Goal: Task Accomplishment & Management: Manage account settings

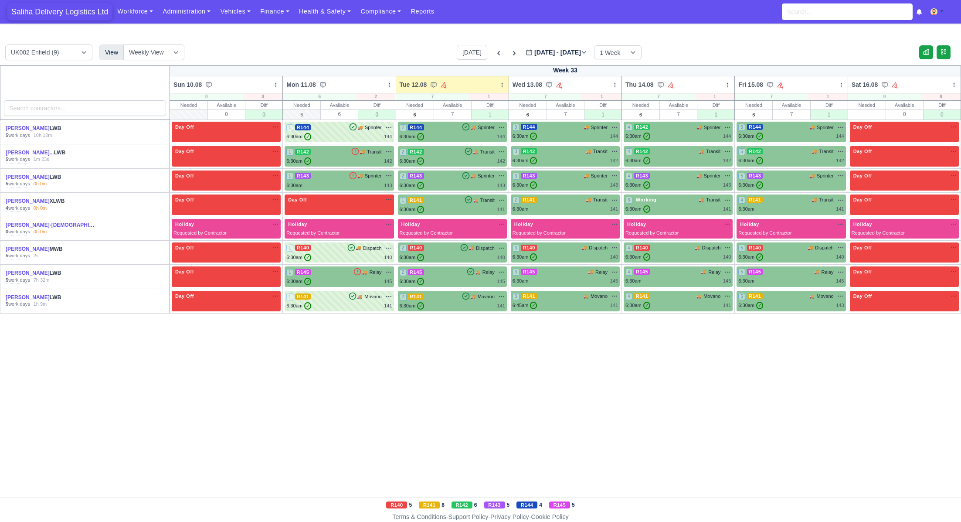
click at [45, 14] on span "Saliha Delivery Logistics Ltd" at bounding box center [59, 11] width 105 height 17
click at [267, 13] on link "Finance" at bounding box center [274, 11] width 39 height 17
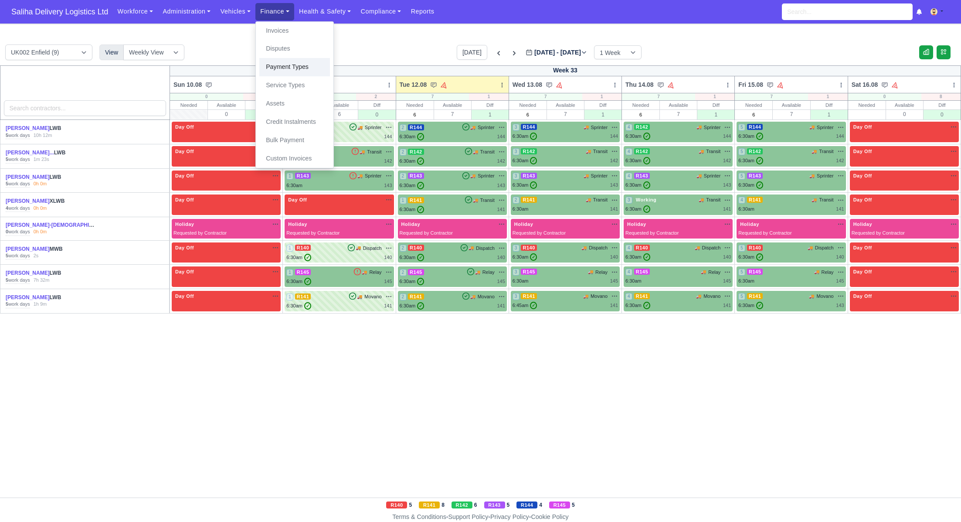
click at [279, 64] on link "Payment Types" at bounding box center [294, 67] width 71 height 18
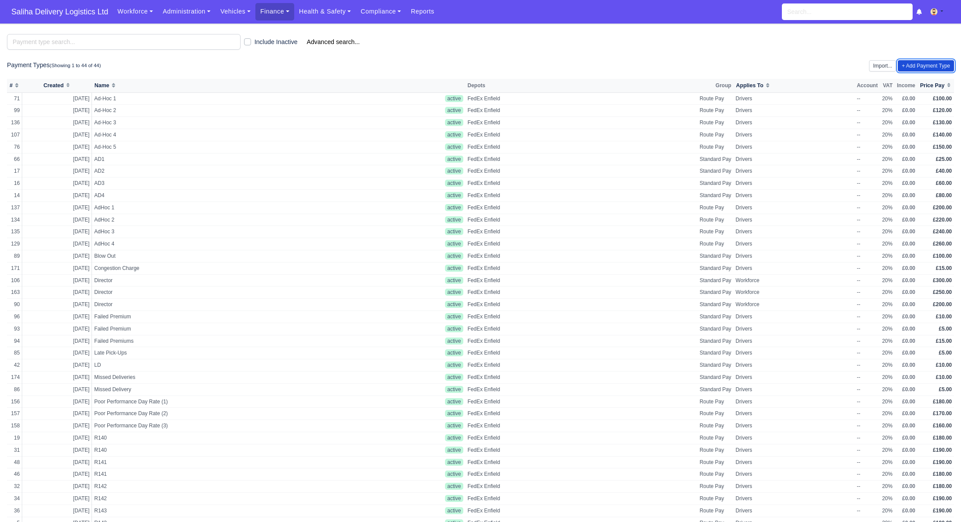
click at [919, 66] on link "+ Add Payment Type" at bounding box center [926, 65] width 56 height 11
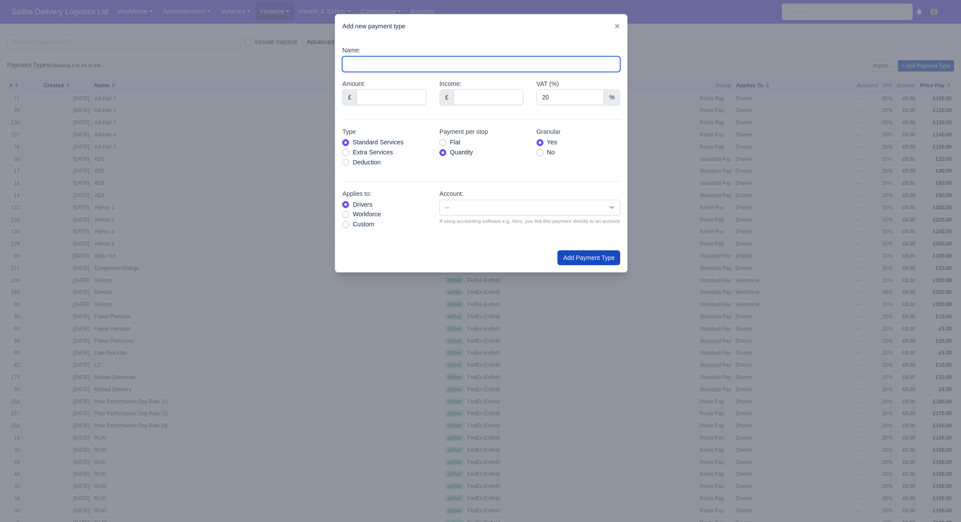
click at [368, 66] on input "Name:" at bounding box center [481, 64] width 278 height 16
type input "Fuel (Diesel)"
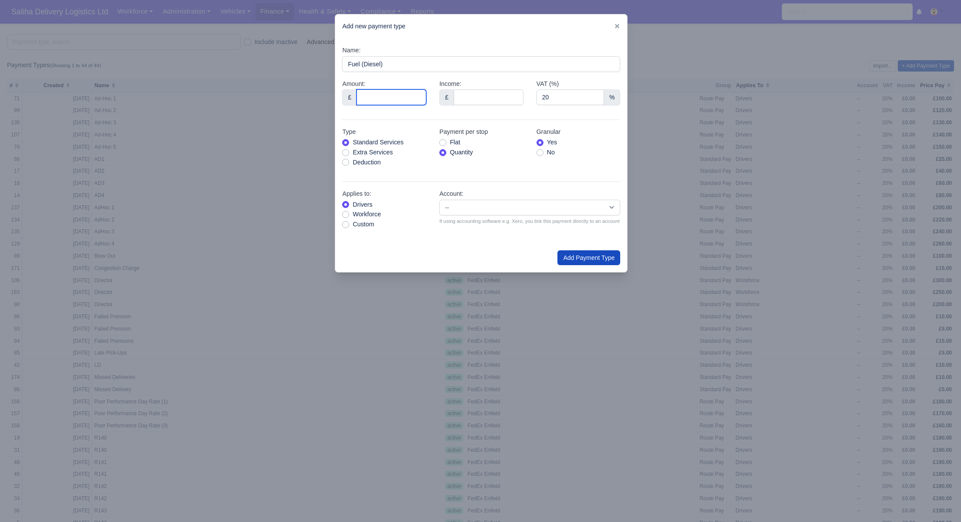
click at [383, 101] on input "Amount:" at bounding box center [391, 97] width 70 height 16
type input "115.23"
click at [352, 163] on label "Deduction" at bounding box center [366, 162] width 28 height 10
click at [347, 163] on input "Deduction" at bounding box center [345, 160] width 7 height 7
radio input "true"
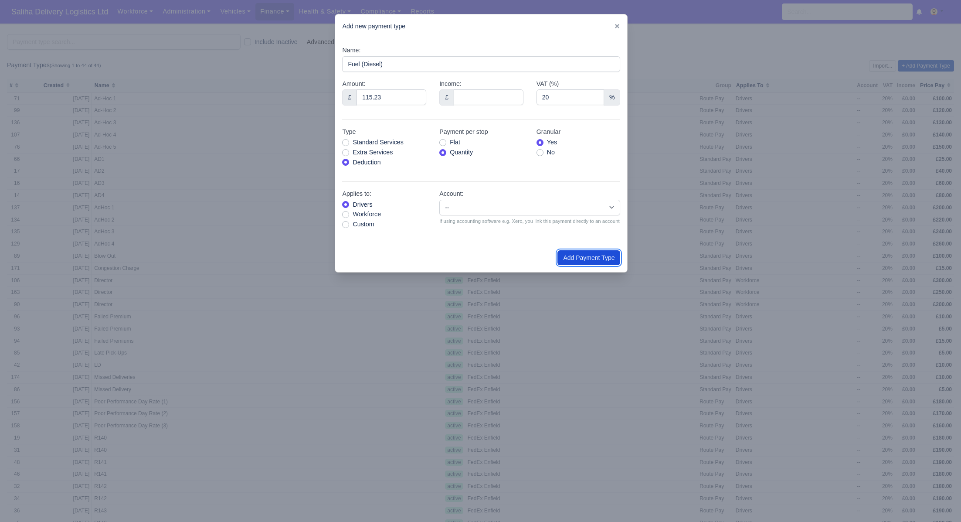
click at [567, 261] on button "Add Payment Type" at bounding box center [588, 257] width 63 height 15
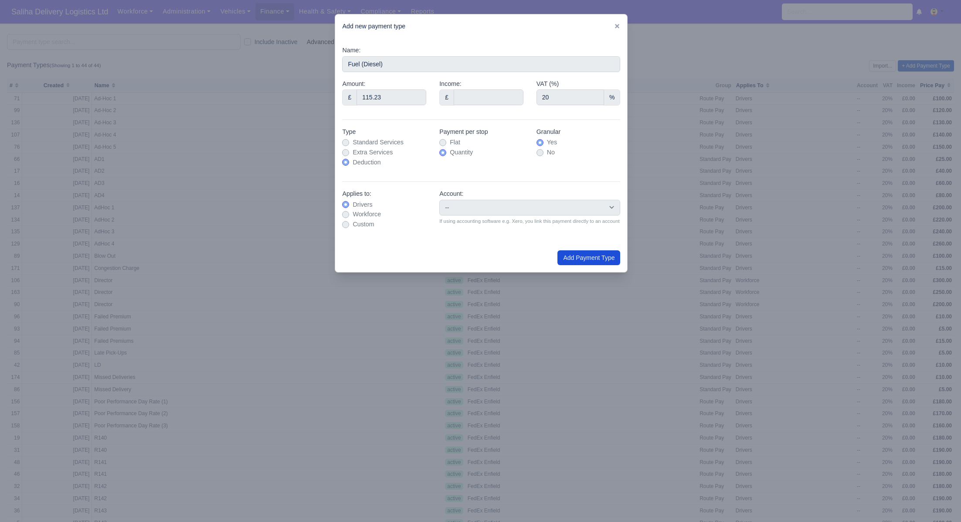
type input "0"
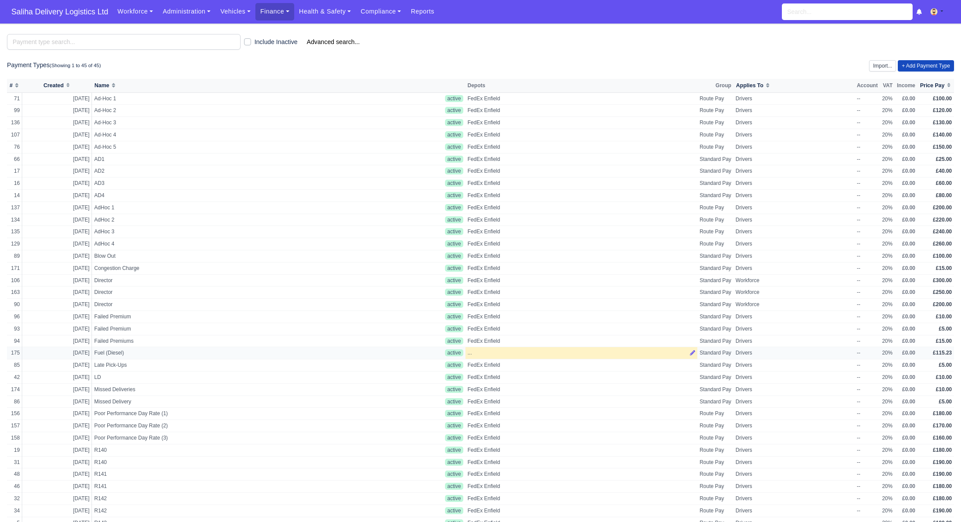
click at [478, 350] on div "..." at bounding box center [581, 352] width 227 height 7
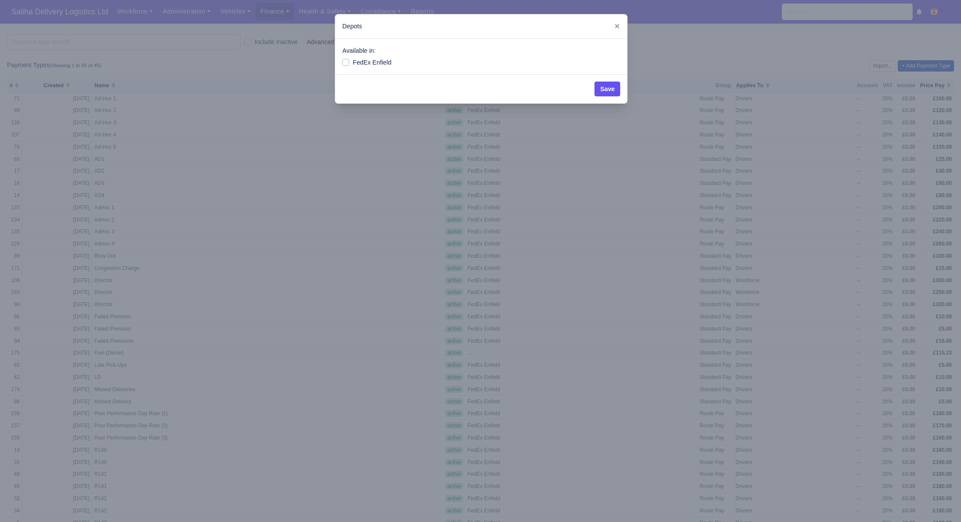
click at [352, 63] on label "FedEx Enfield" at bounding box center [371, 63] width 39 height 10
click at [348, 63] on input "FedEx Enfield" at bounding box center [345, 61] width 7 height 7
checkbox input "true"
drag, startPoint x: 607, startPoint y: 93, endPoint x: 494, endPoint y: 61, distance: 117.4
click at [607, 93] on button "Save" at bounding box center [607, 88] width 26 height 15
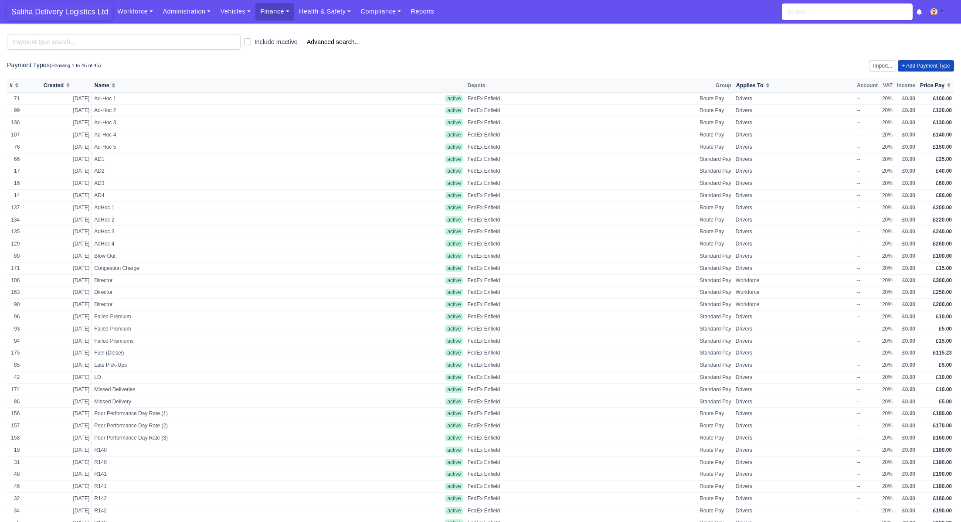
click at [63, 11] on span "Saliha Delivery Logistics Ltd" at bounding box center [59, 11] width 105 height 17
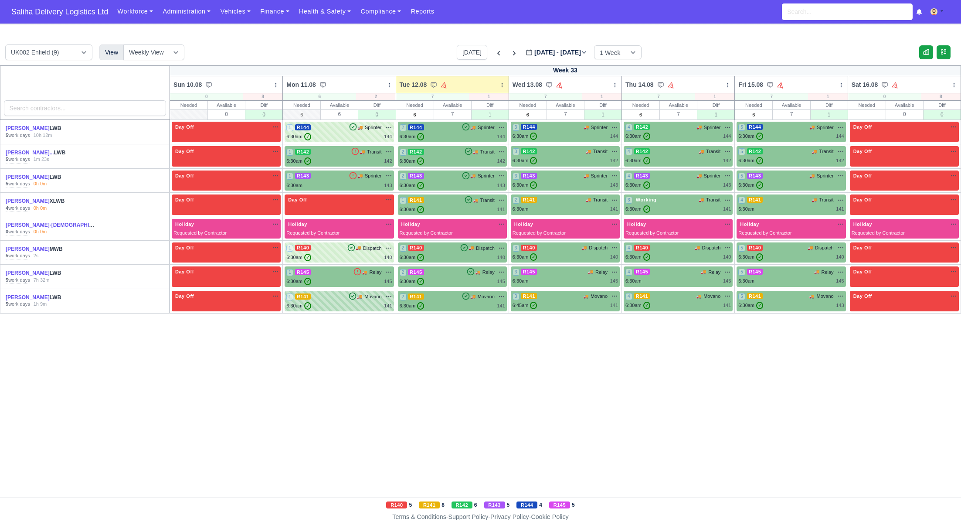
click at [340, 300] on div "1 R141 🚚 Movano" at bounding box center [338, 300] width 105 height 17
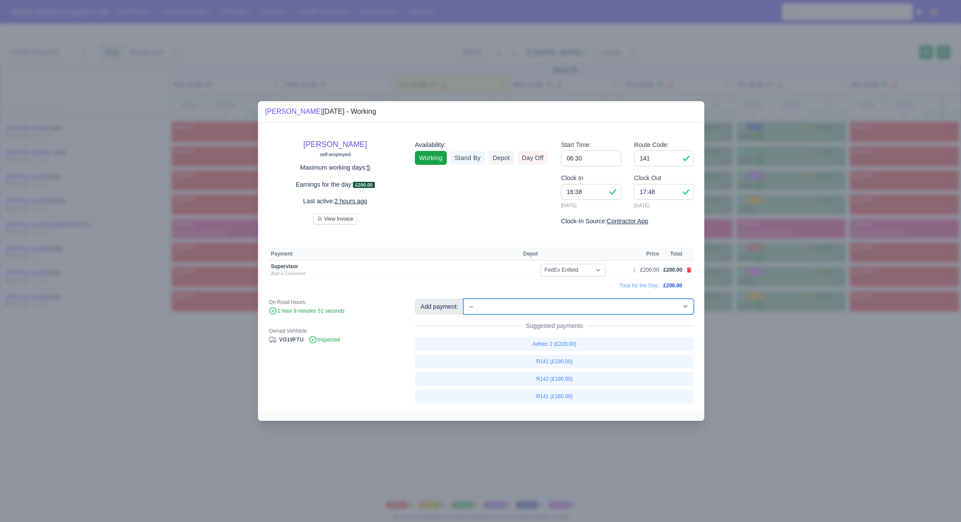
click at [469, 309] on select "-- Ad-Hoc 1 (AD-HO) Ad-Hoc 2 (AD-HO) Ad-Hoc 3 (AD-HO) Ad-Hoc 4 (AD-HO) Ad-Hoc 5…" at bounding box center [578, 306] width 230 height 16
click at [464, 298] on select "-- Ad-Hoc 1 (AD-HO) Ad-Hoc 2 (AD-HO) Ad-Hoc 3 (AD-HO) Ad-Hoc 4 (AD-HO) Ad-Hoc 5…" at bounding box center [578, 306] width 230 height 16
select select "1"
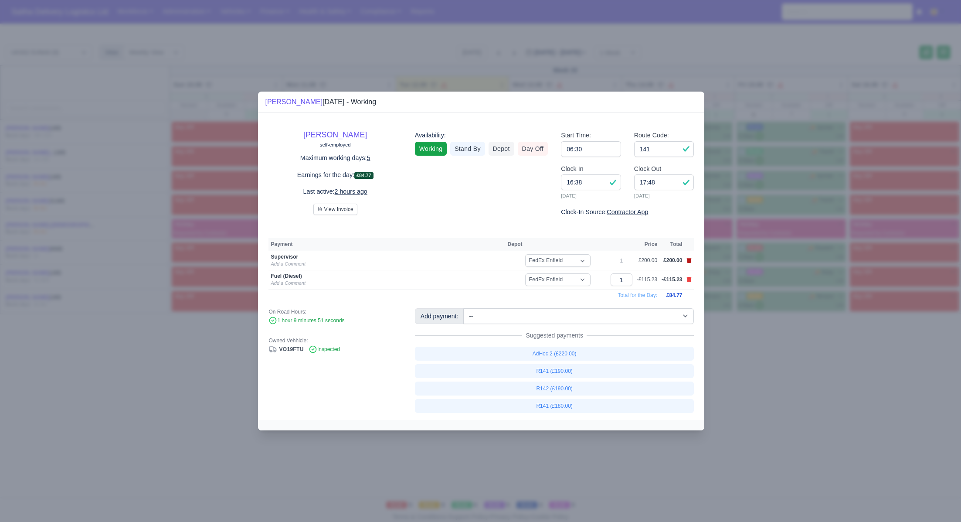
click at [689, 258] on icon at bounding box center [689, 260] width 5 height 5
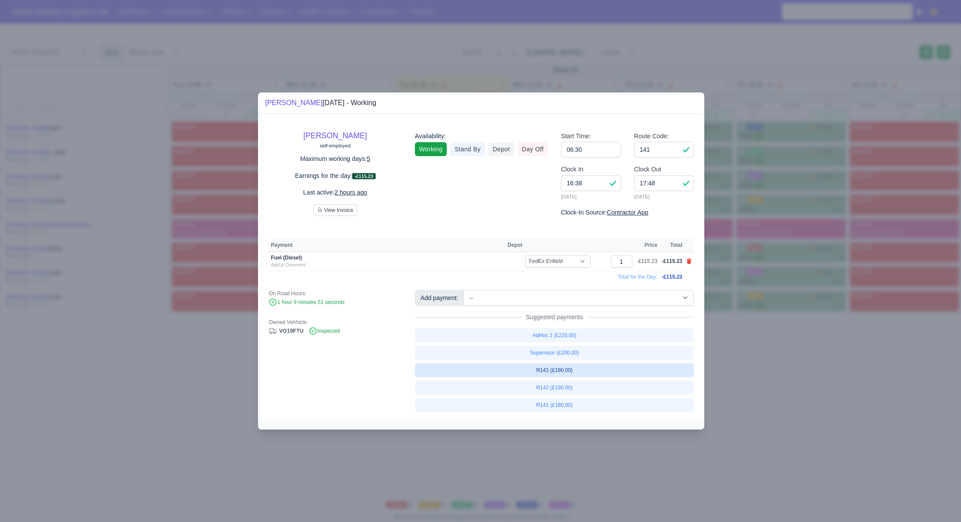
click at [563, 369] on link "R141 (£190.00)" at bounding box center [554, 370] width 279 height 14
select select "1"
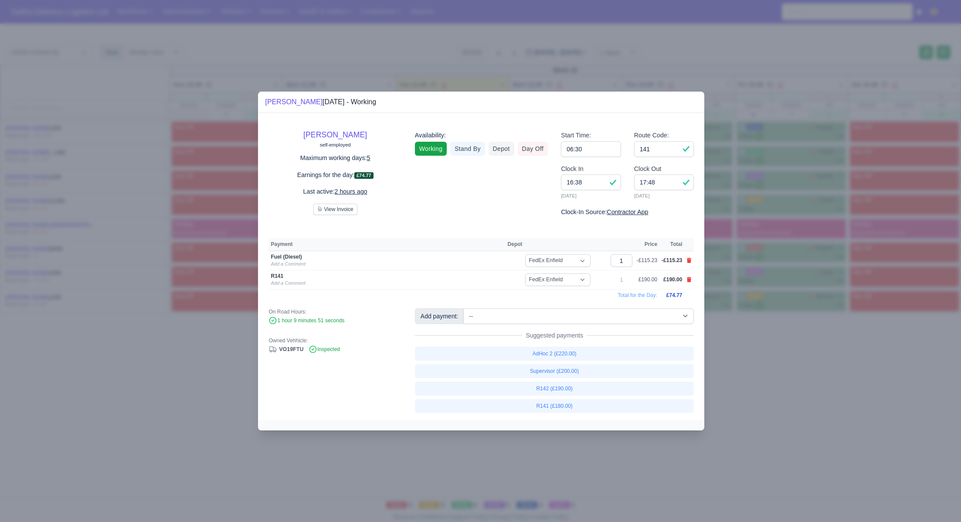
click at [777, 377] on div at bounding box center [480, 261] width 961 height 522
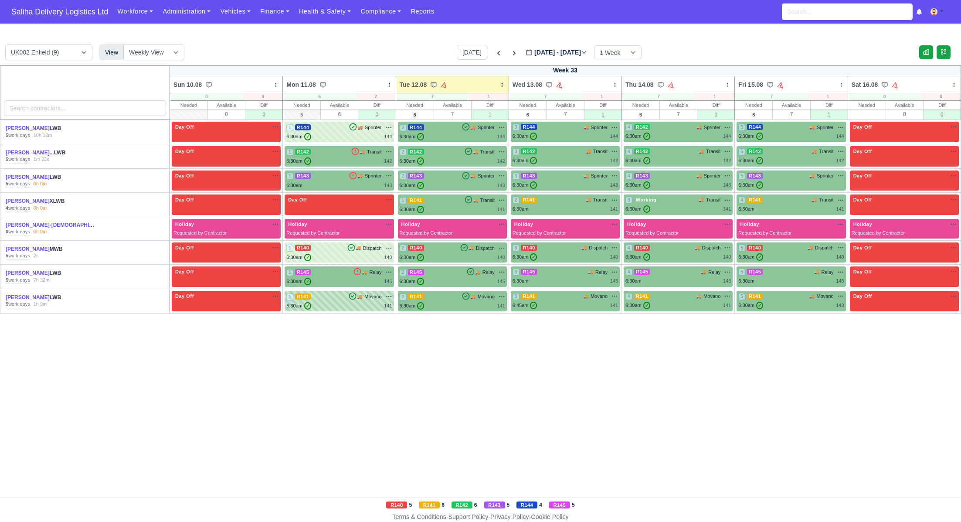
click at [354, 302] on div "6:30am ✓ 141" at bounding box center [338, 305] width 105 height 7
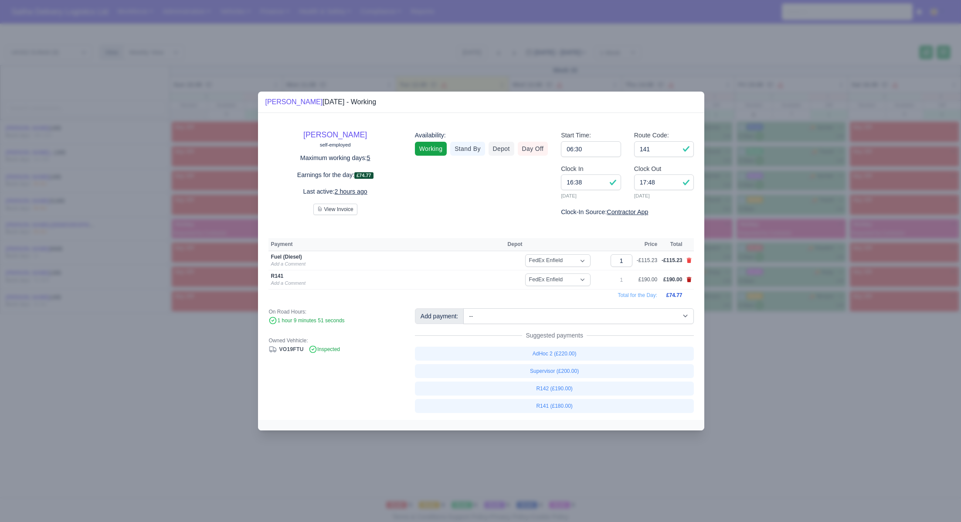
click at [687, 279] on icon at bounding box center [688, 279] width 5 height 5
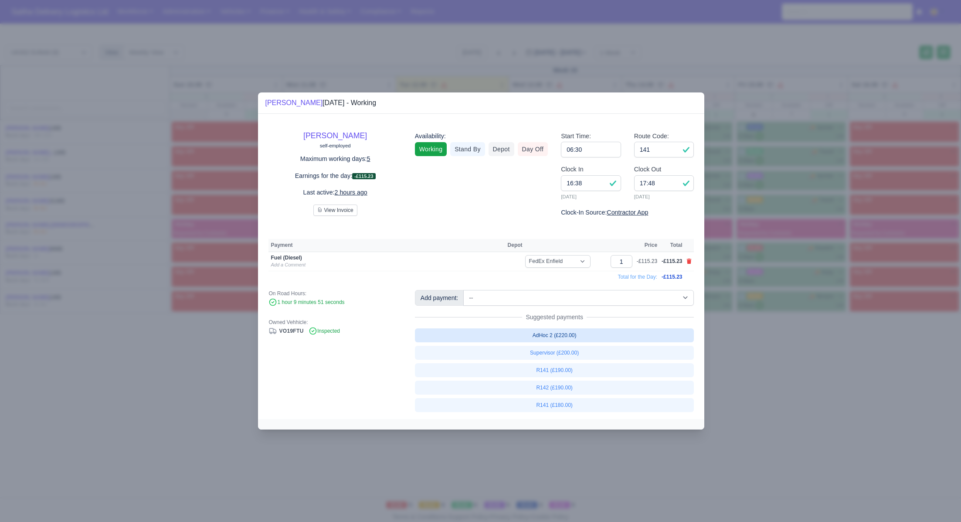
click at [558, 334] on link "AdHoc 2 (£220.00)" at bounding box center [554, 335] width 279 height 14
select select "1"
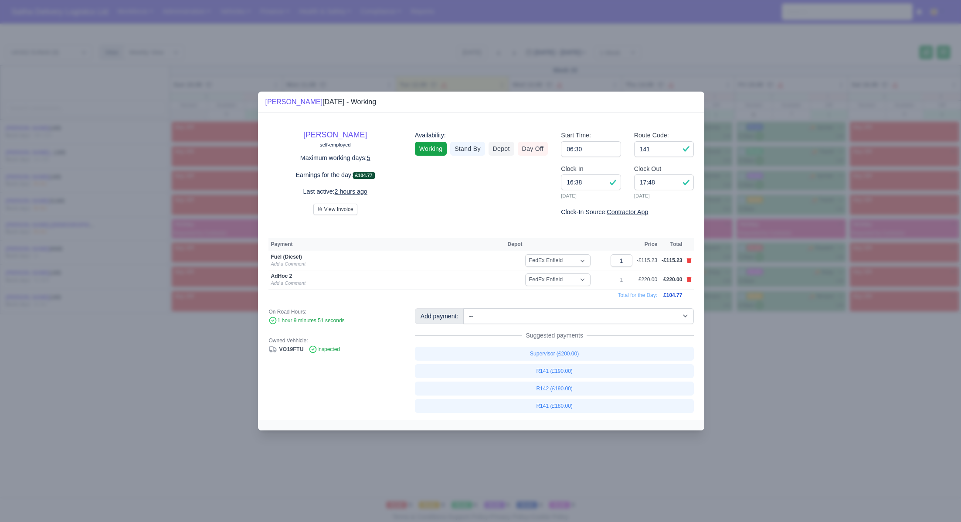
click at [804, 369] on div at bounding box center [480, 261] width 961 height 522
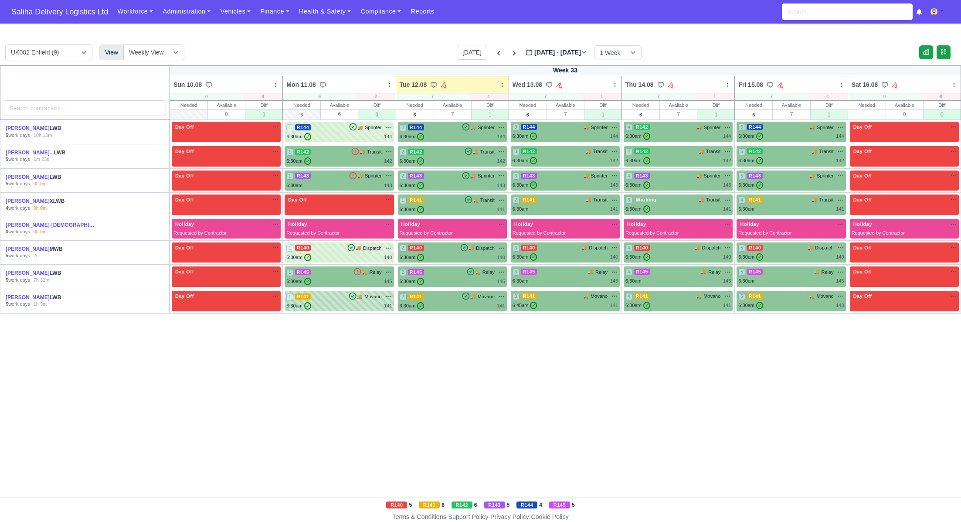
click at [333, 306] on div "6:30am ✓ 141" at bounding box center [338, 305] width 105 height 7
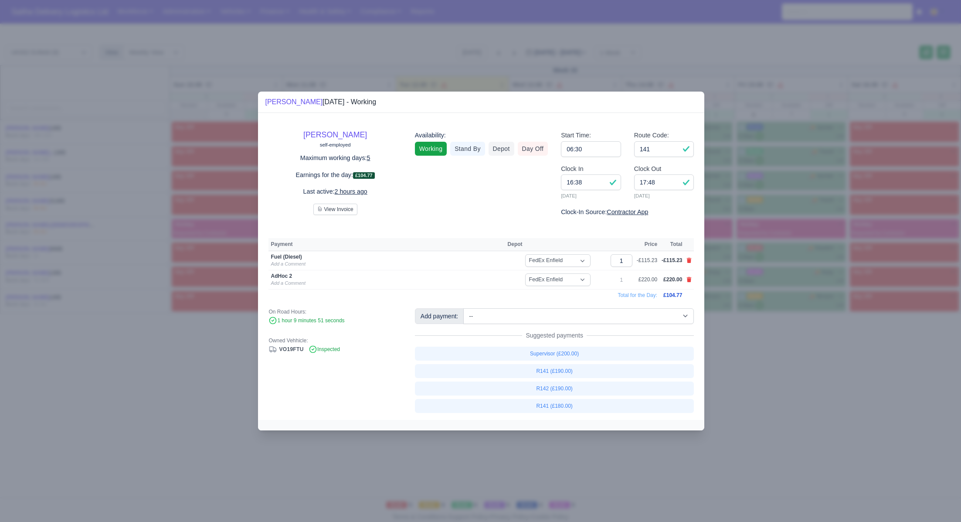
click at [739, 363] on div at bounding box center [480, 261] width 961 height 522
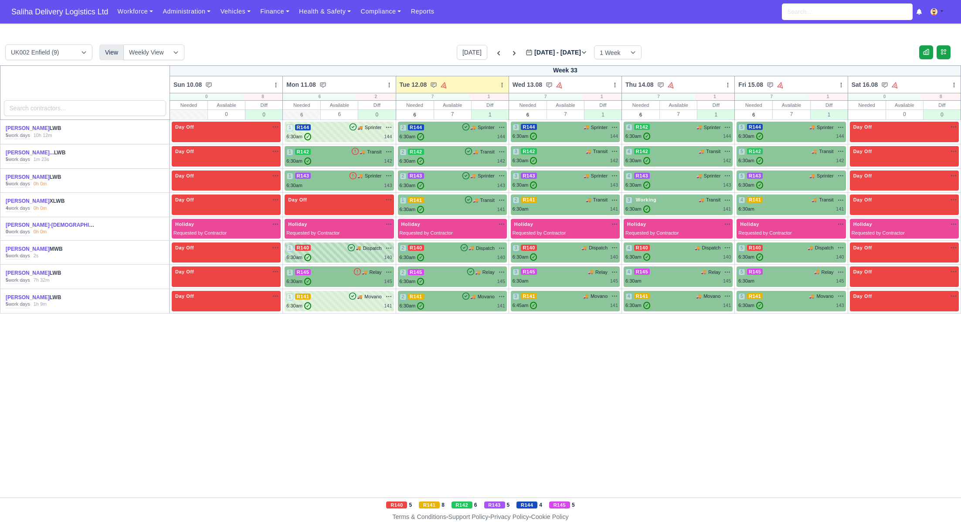
click at [349, 254] on div "6:30am ✓ 140" at bounding box center [338, 257] width 105 height 7
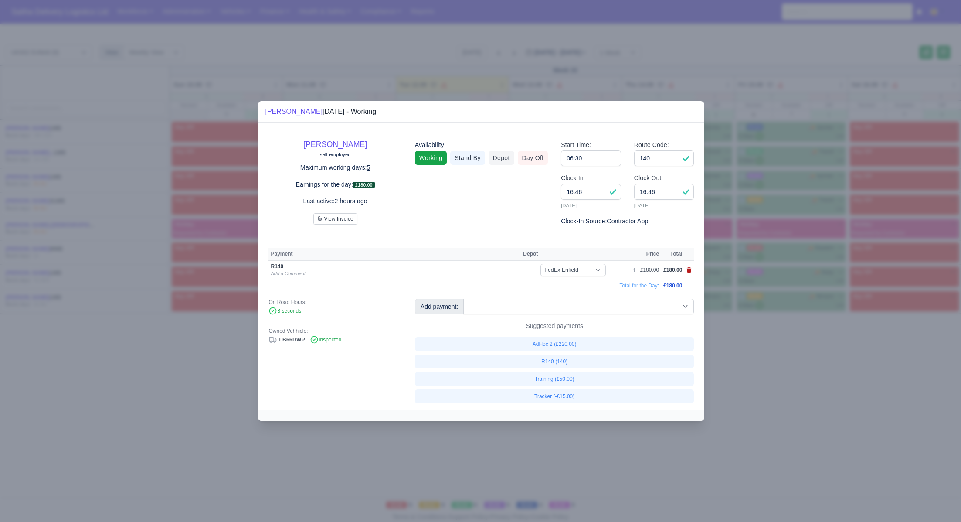
click at [691, 271] on icon at bounding box center [688, 269] width 5 height 5
select select
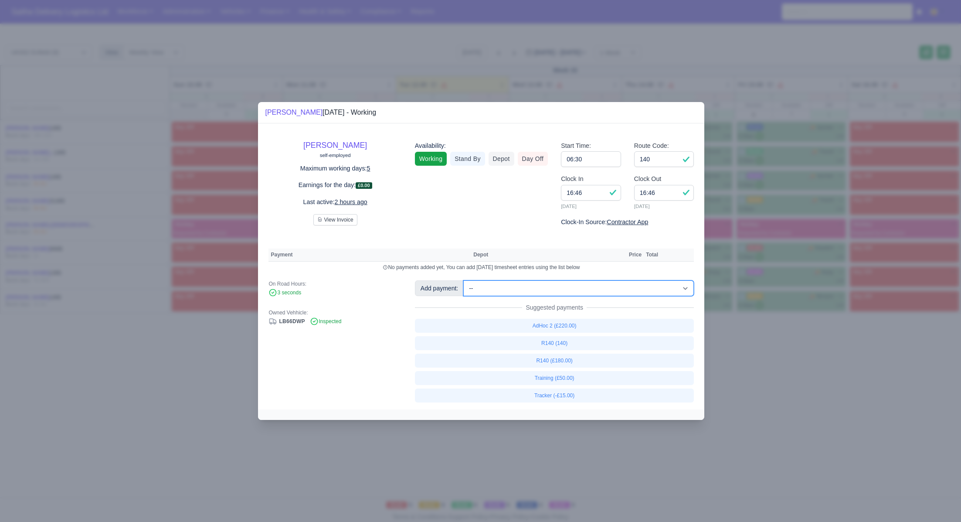
click at [610, 285] on select "-- Ad-Hoc 1 (AD-HO) Ad-Hoc 2 (AD-HO) Ad-Hoc 3 (AD-HO) Ad-Hoc 4 (AD-HO) Ad-Hoc 5…" at bounding box center [578, 288] width 230 height 16
click at [464, 280] on select "-- Ad-Hoc 1 (AD-HO) Ad-Hoc 2 (AD-HO) Ad-Hoc 3 (AD-HO) Ad-Hoc 4 (AD-HO) Ad-Hoc 5…" at bounding box center [578, 288] width 230 height 16
click at [585, 328] on link "AdHoc 2 (£220.00)" at bounding box center [554, 326] width 279 height 14
select select "1"
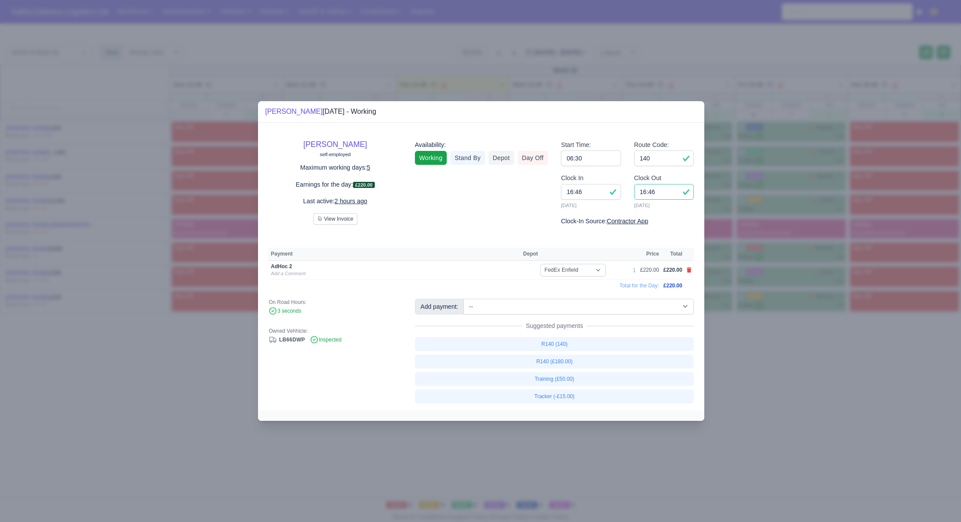
click at [672, 194] on input "16:46" at bounding box center [664, 192] width 60 height 16
type input "16:00"
click at [763, 354] on div at bounding box center [480, 261] width 961 height 522
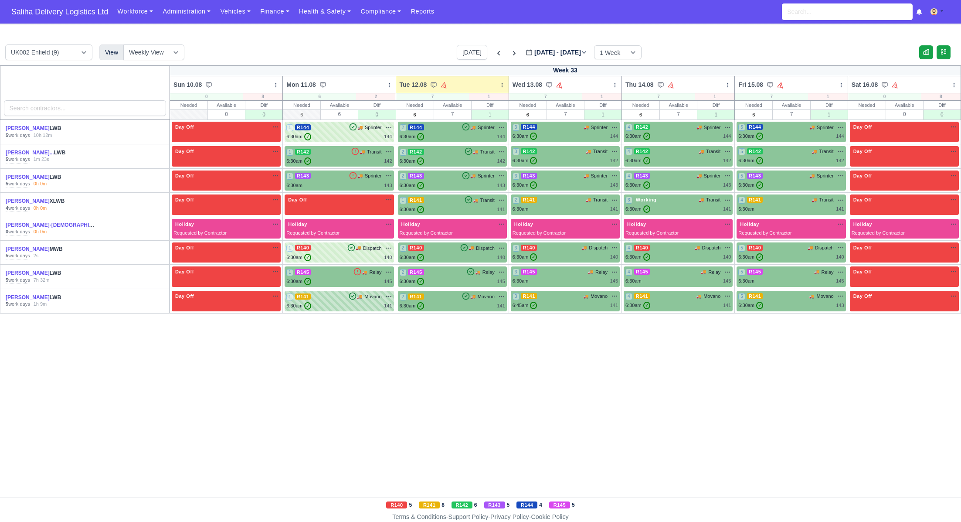
click at [328, 297] on div "1 R141 🚚 Movano" at bounding box center [338, 296] width 105 height 8
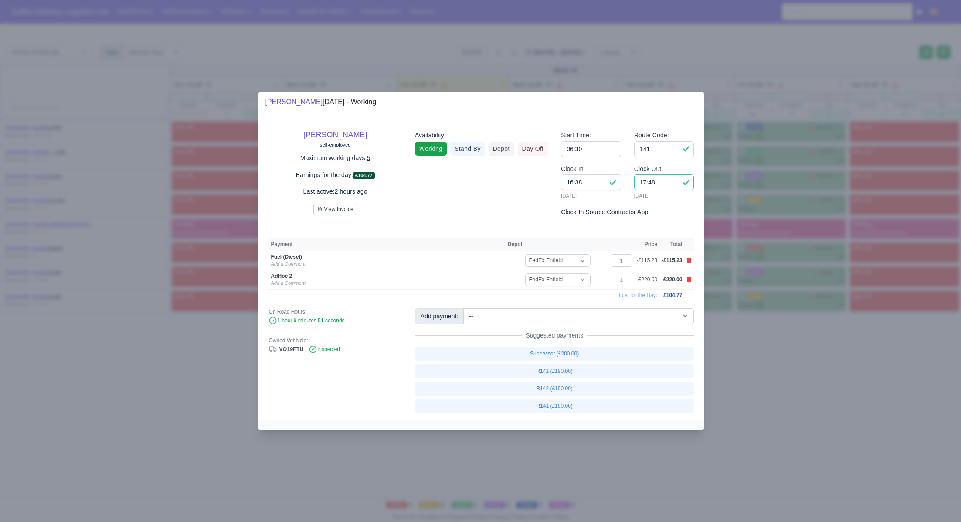
drag, startPoint x: 671, startPoint y: 180, endPoint x: 623, endPoint y: 180, distance: 48.4
click at [623, 180] on div "Clock In 16:38 11/08/2025 Clock Out 17:48 11/08/2025" at bounding box center [627, 185] width 146 height 43
type input "15:45"
click at [663, 150] on input "141" at bounding box center [664, 149] width 60 height 16
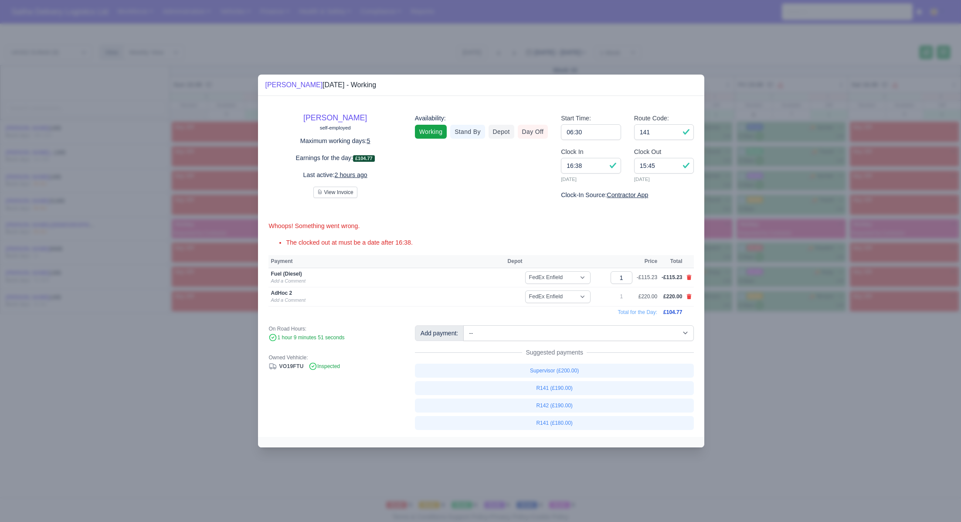
drag, startPoint x: 769, startPoint y: 333, endPoint x: 295, endPoint y: 30, distance: 562.5
click at [769, 333] on div at bounding box center [480, 261] width 961 height 522
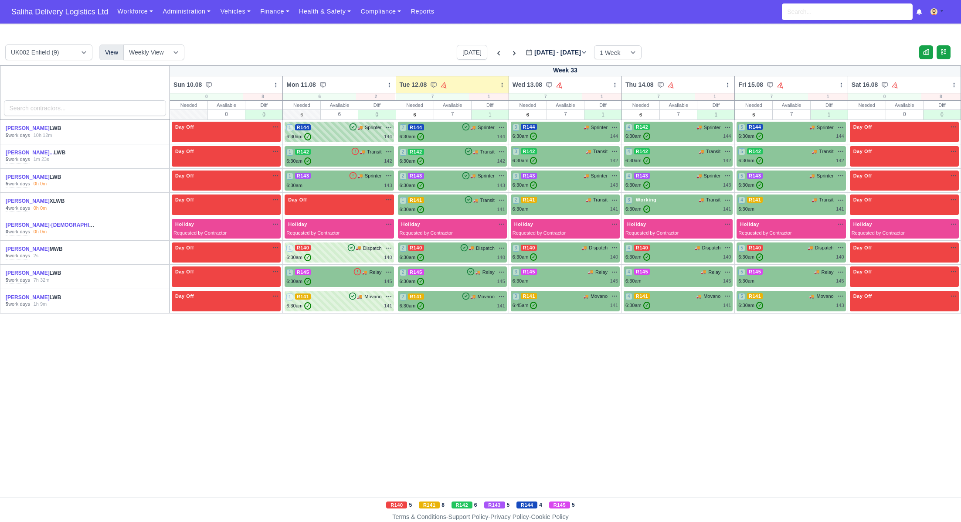
click at [335, 136] on div "6:30am ✓ 144" at bounding box center [338, 136] width 105 height 7
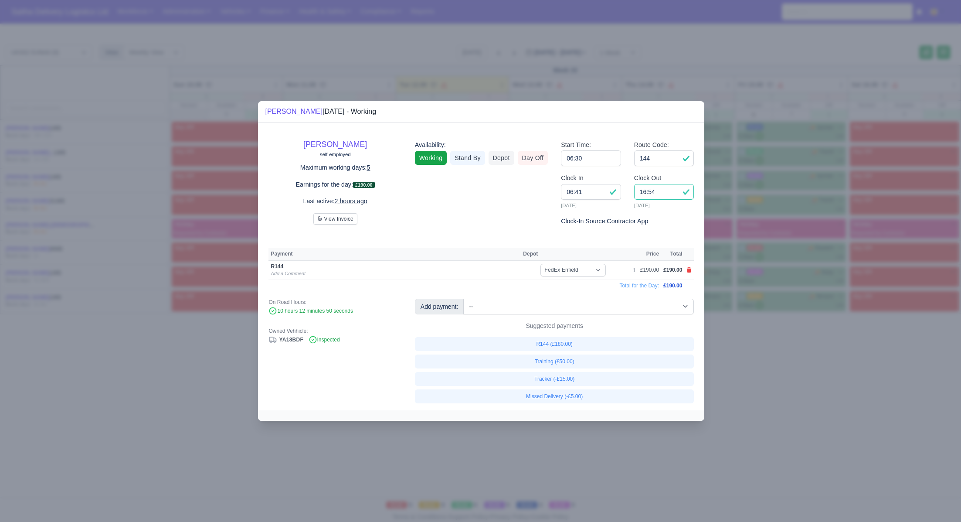
click at [657, 198] on input "16:54" at bounding box center [664, 192] width 60 height 16
type input "16:00"
click at [689, 271] on icon at bounding box center [689, 269] width 5 height 5
select select
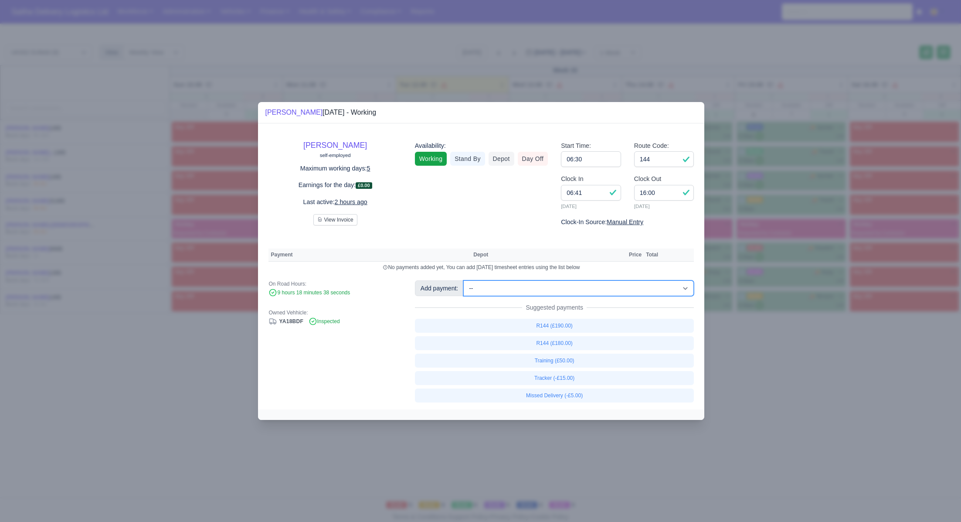
click at [535, 288] on select "-- Ad-Hoc 1 (AD-HO) Ad-Hoc 2 (AD-HO) Ad-Hoc 3 (AD-HO) Ad-Hoc 4 (AD-HO) Ad-Hoc 5…" at bounding box center [578, 288] width 230 height 16
click at [464, 280] on select "-- Ad-Hoc 1 (AD-HO) Ad-Hoc 2 (AD-HO) Ad-Hoc 3 (AD-HO) Ad-Hoc 4 (AD-HO) Ad-Hoc 5…" at bounding box center [578, 288] width 230 height 16
select select "1"
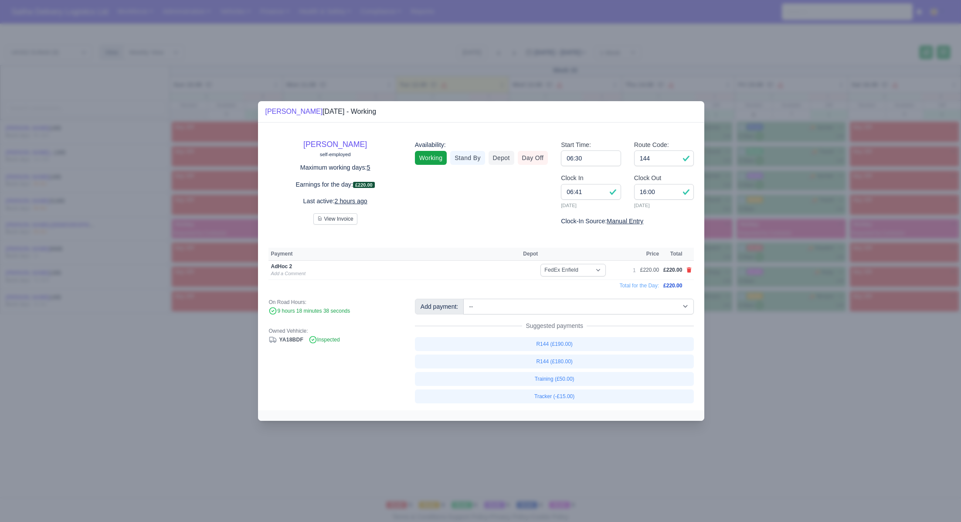
click at [800, 357] on div at bounding box center [480, 261] width 961 height 522
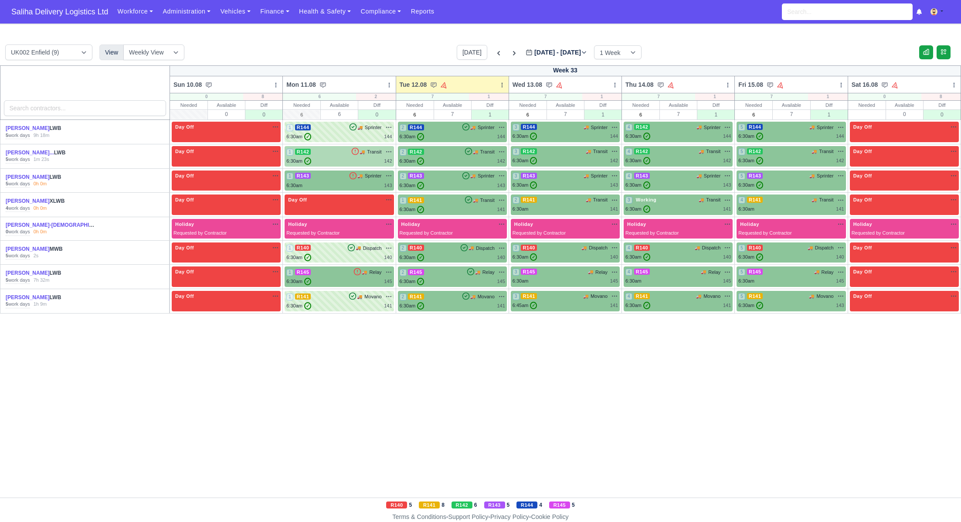
click at [329, 148] on div "1 R142 🚚 Transit" at bounding box center [338, 152] width 105 height 8
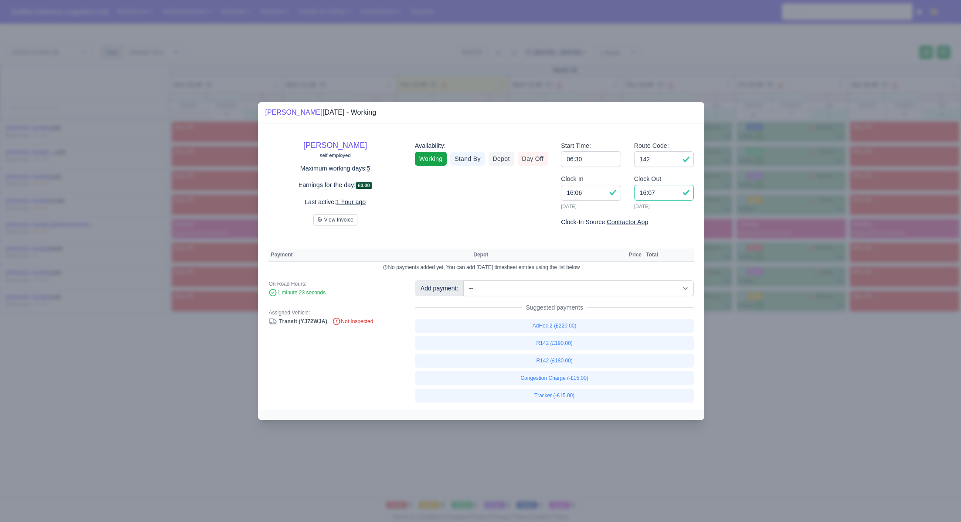
drag, startPoint x: 671, startPoint y: 193, endPoint x: 608, endPoint y: 192, distance: 63.2
click at [608, 192] on div "Clock In 16:06 11/08/2025 Clock Out 16:07 11/08/2025" at bounding box center [627, 195] width 146 height 43
type input "15:15"
click at [559, 359] on link "R142 (£180.00)" at bounding box center [554, 360] width 279 height 14
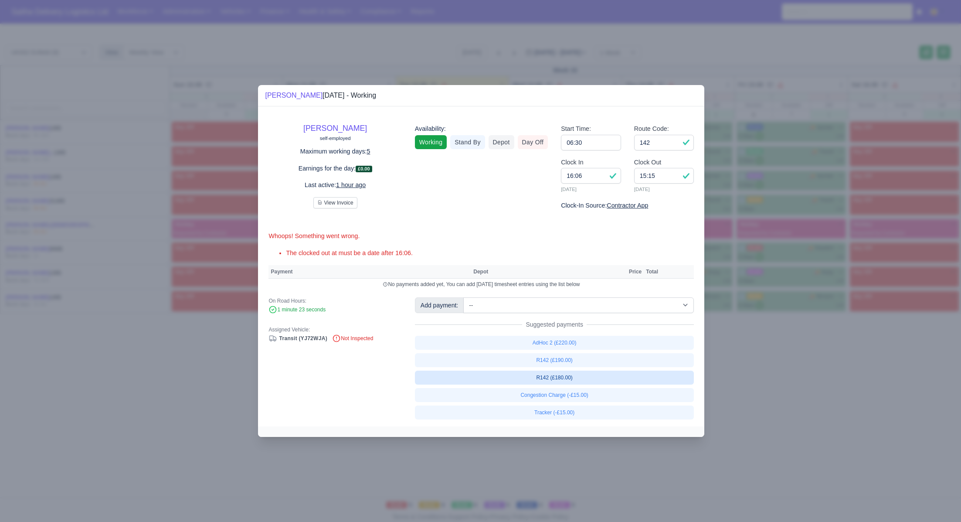
select select "1"
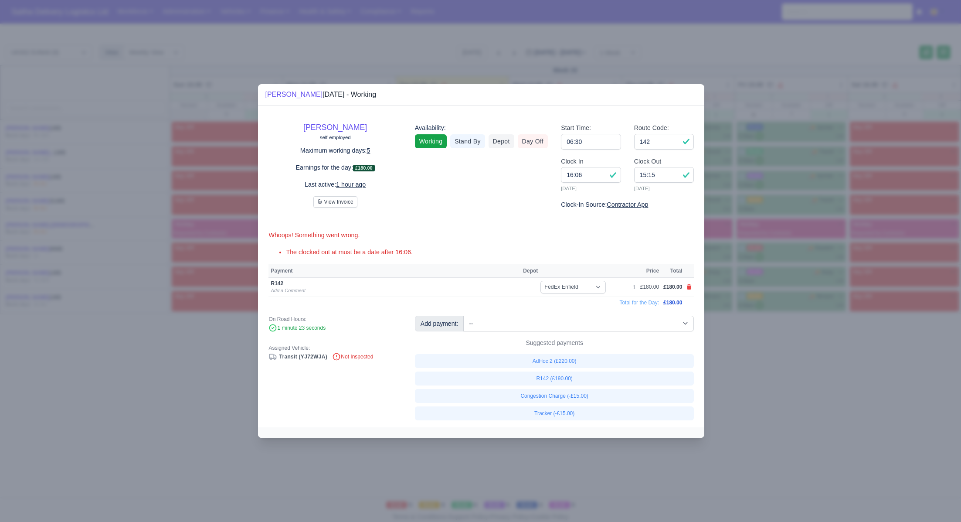
click at [782, 377] on div at bounding box center [480, 261] width 961 height 522
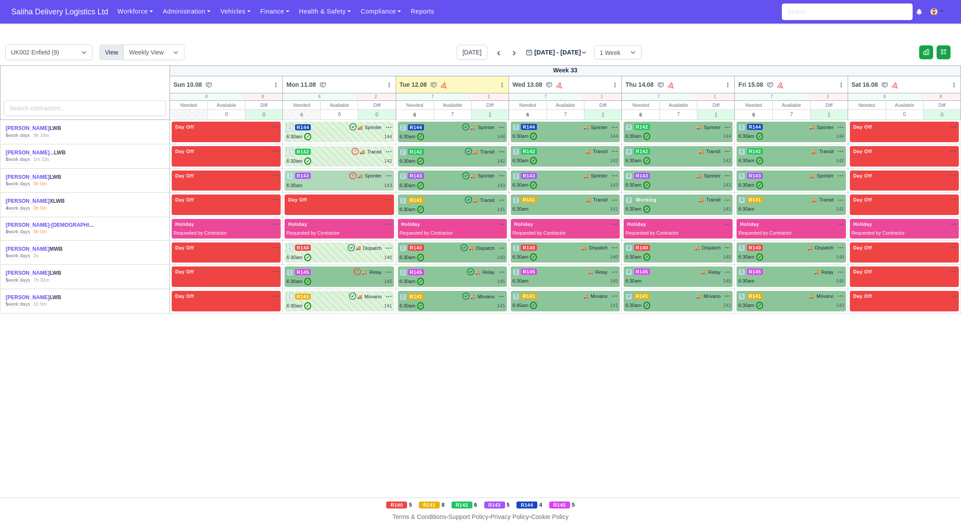
click at [333, 177] on div "1 R143 🚚 Sprinter" at bounding box center [338, 176] width 105 height 8
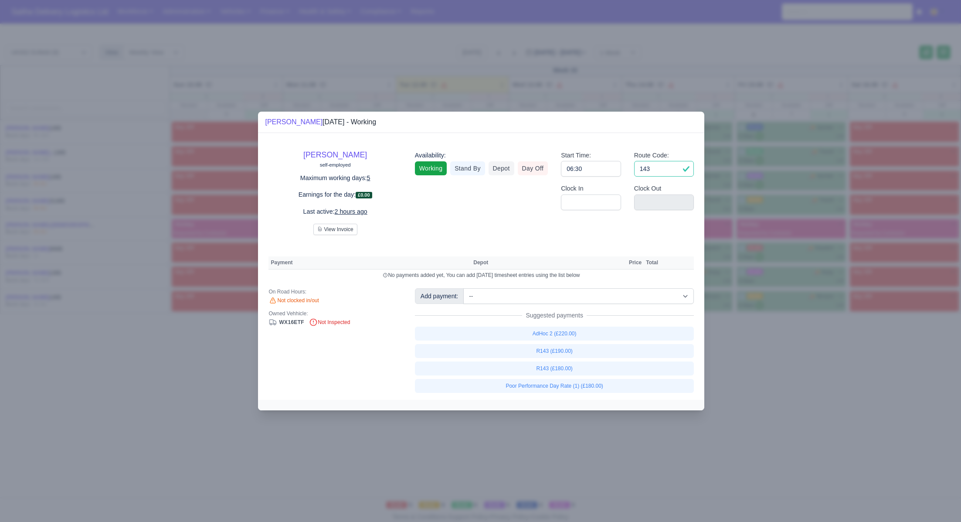
click at [666, 171] on input "143" at bounding box center [664, 169] width 60 height 16
type input "1"
click at [586, 168] on input "06:30" at bounding box center [591, 169] width 60 height 16
type input "06:3"
type input "0"
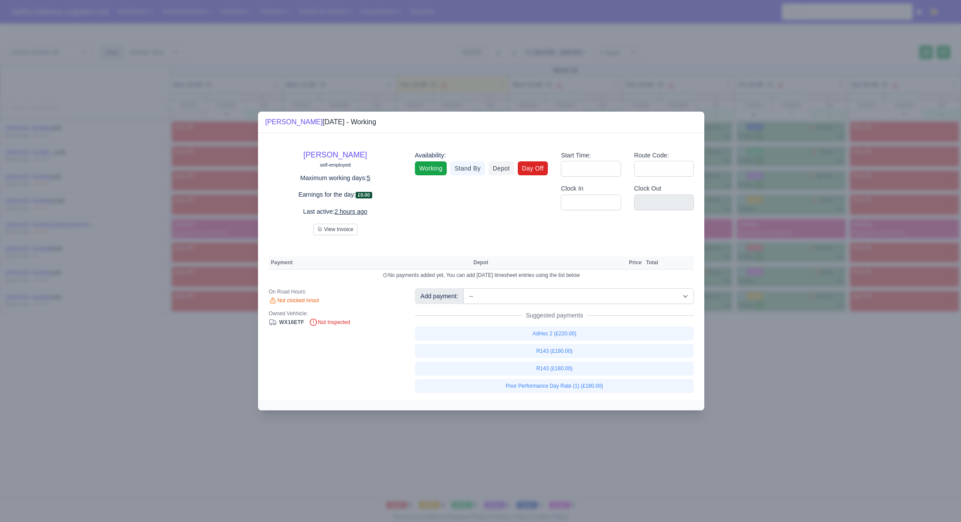
click at [536, 168] on link "Day Off" at bounding box center [533, 168] width 31 height 14
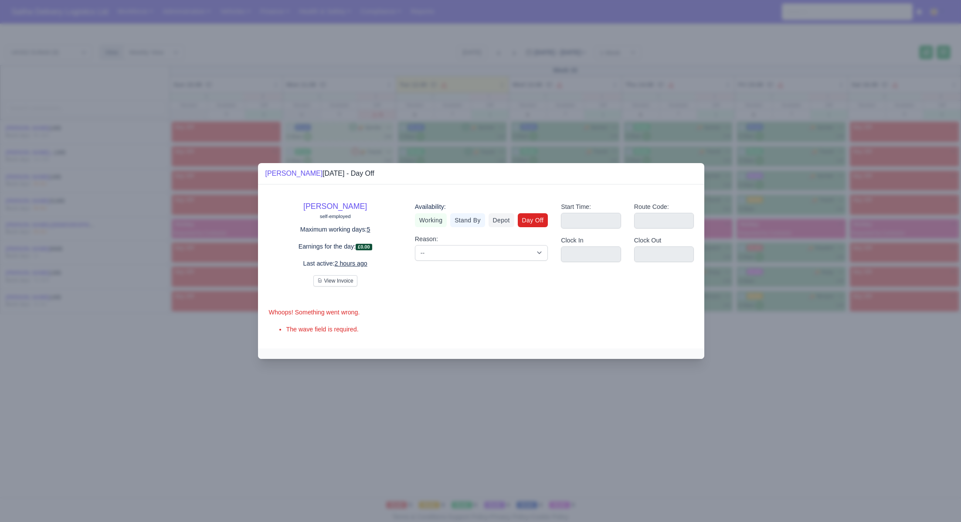
drag, startPoint x: 777, startPoint y: 346, endPoint x: 748, endPoint y: 336, distance: 30.6
click at [777, 346] on div at bounding box center [480, 261] width 961 height 522
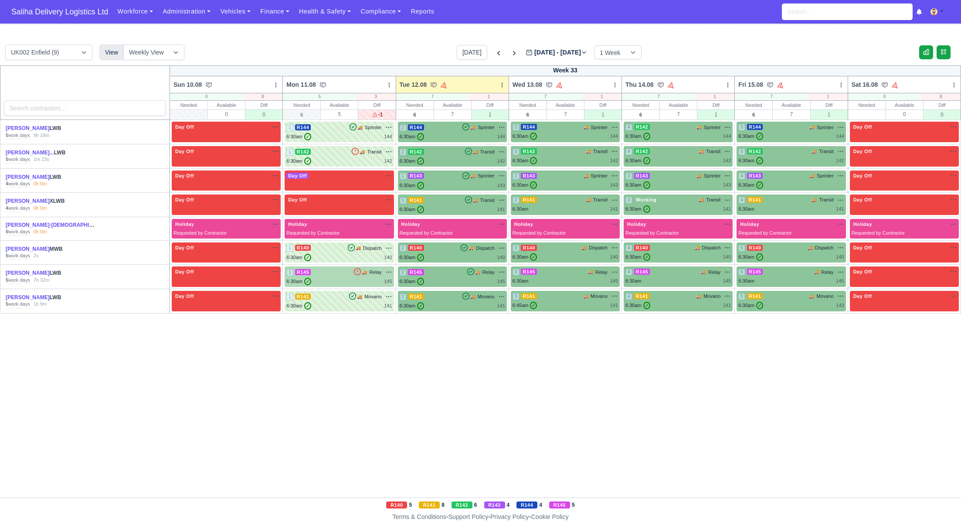
click at [335, 273] on div "1 R145 🚚 Relay" at bounding box center [338, 272] width 105 height 8
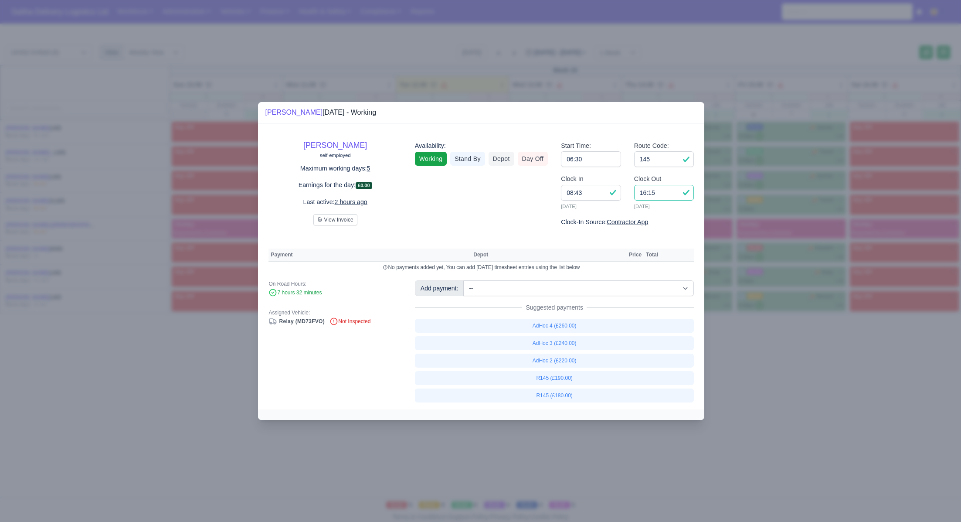
click at [675, 197] on input "16:15" at bounding box center [664, 193] width 60 height 16
type input "16:05"
click at [546, 359] on link "AdHoc 2 (£220.00)" at bounding box center [554, 360] width 279 height 14
select select "1"
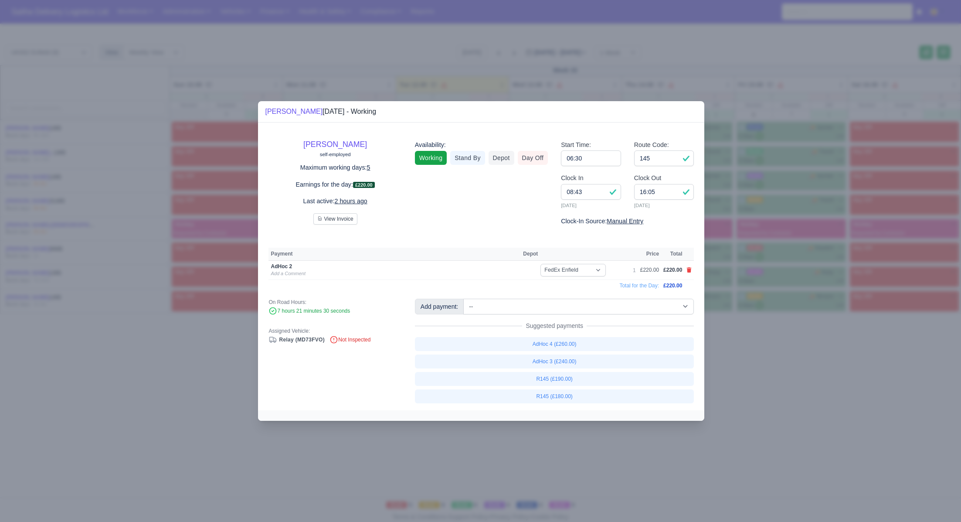
drag, startPoint x: 799, startPoint y: 372, endPoint x: 768, endPoint y: 356, distance: 34.9
click at [799, 372] on div at bounding box center [480, 261] width 961 height 522
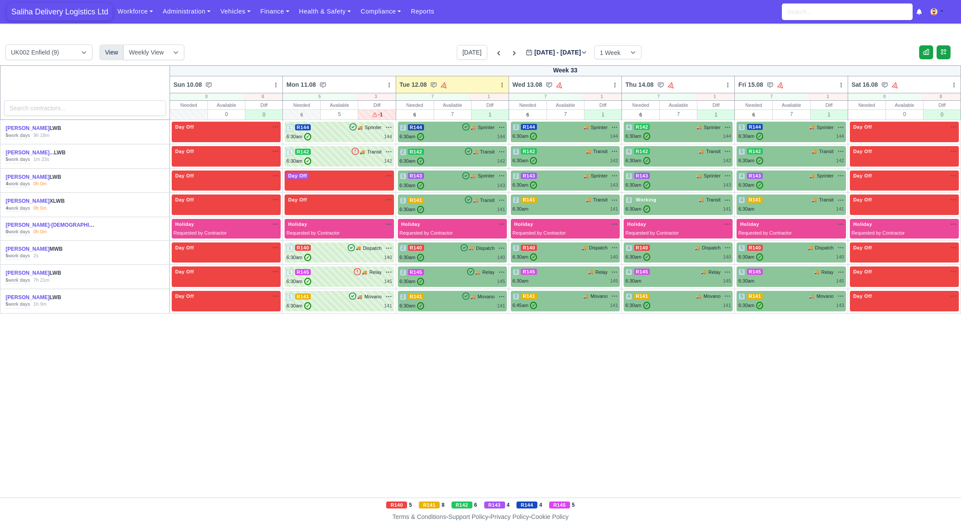
click at [67, 10] on span "Saliha Delivery Logistics Ltd" at bounding box center [59, 11] width 105 height 17
click at [331, 132] on div "1 R144 🚚 Sprinter" at bounding box center [338, 131] width 105 height 17
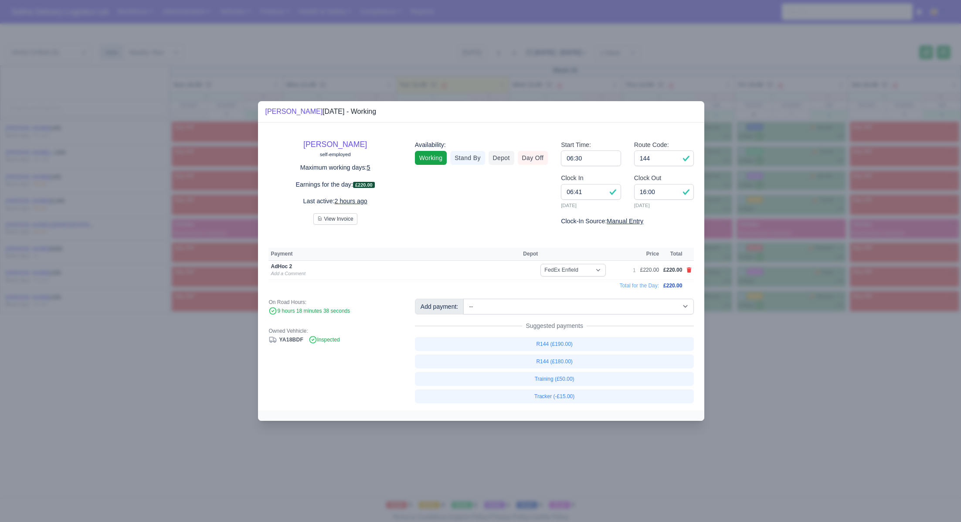
click at [859, 437] on div at bounding box center [480, 261] width 961 height 522
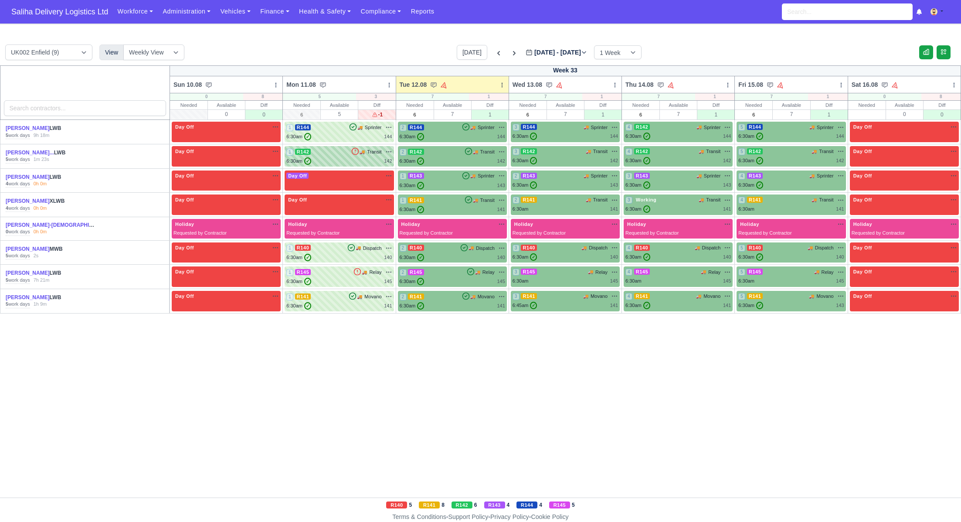
click at [319, 156] on div "1 R142 🚚 Transit" at bounding box center [338, 156] width 105 height 17
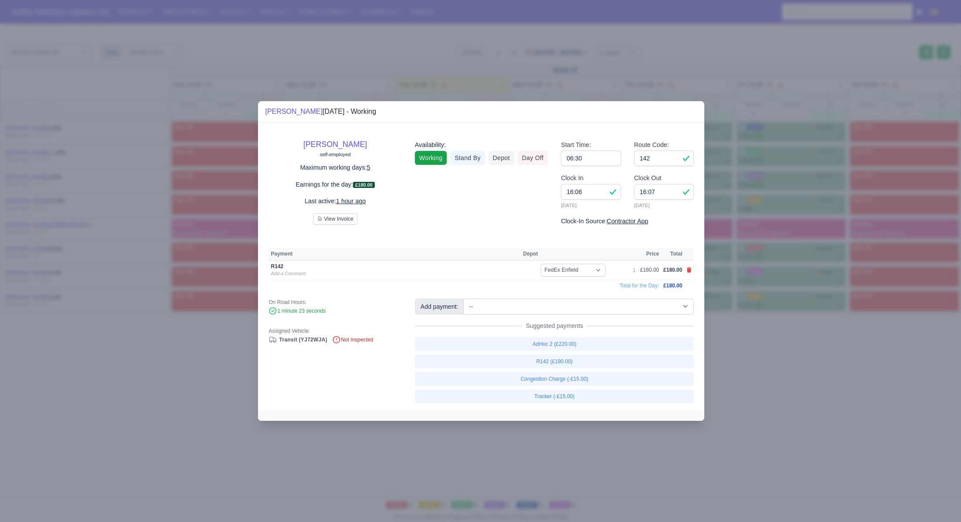
click at [779, 418] on div at bounding box center [480, 261] width 961 height 522
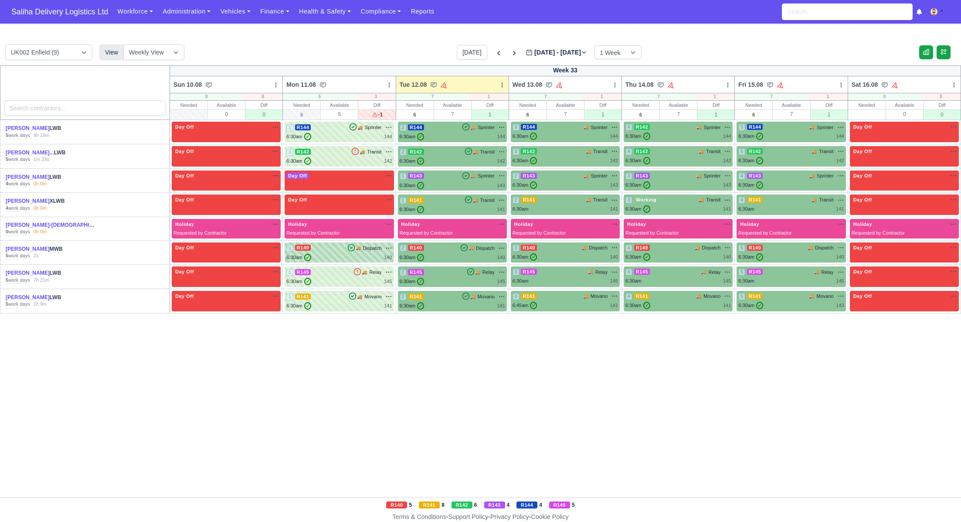
click at [325, 246] on div "1 R140 🚚 Dispatch" at bounding box center [338, 248] width 105 height 8
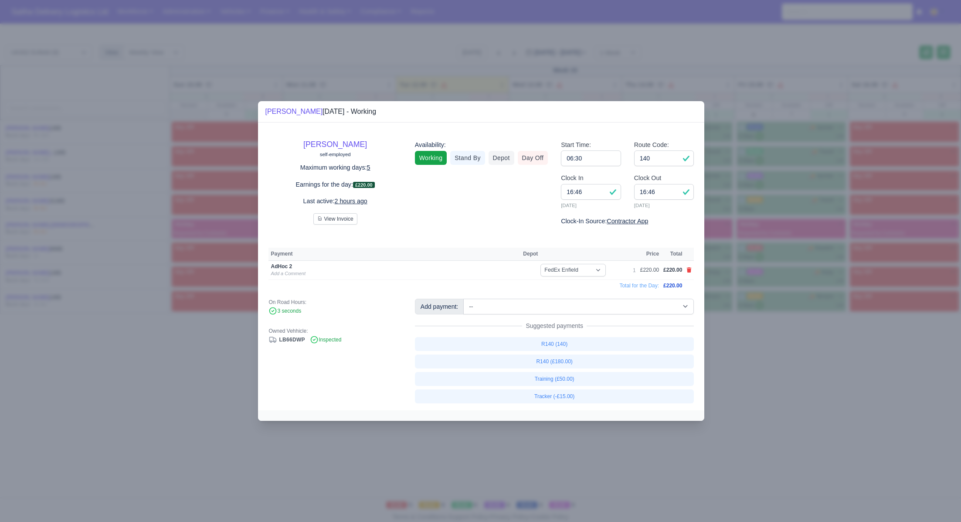
click at [759, 380] on div at bounding box center [480, 261] width 961 height 522
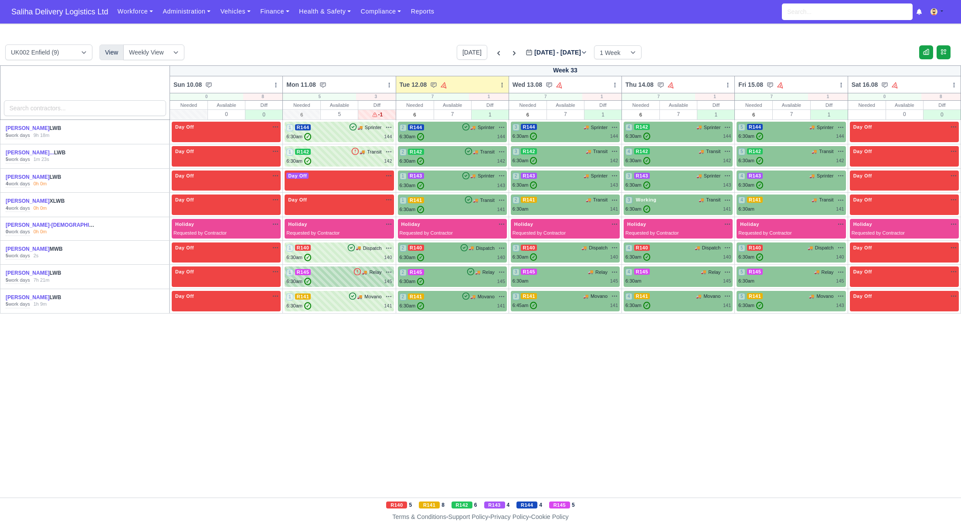
click at [346, 273] on div "1 R145 🚚 Relay" at bounding box center [338, 272] width 105 height 8
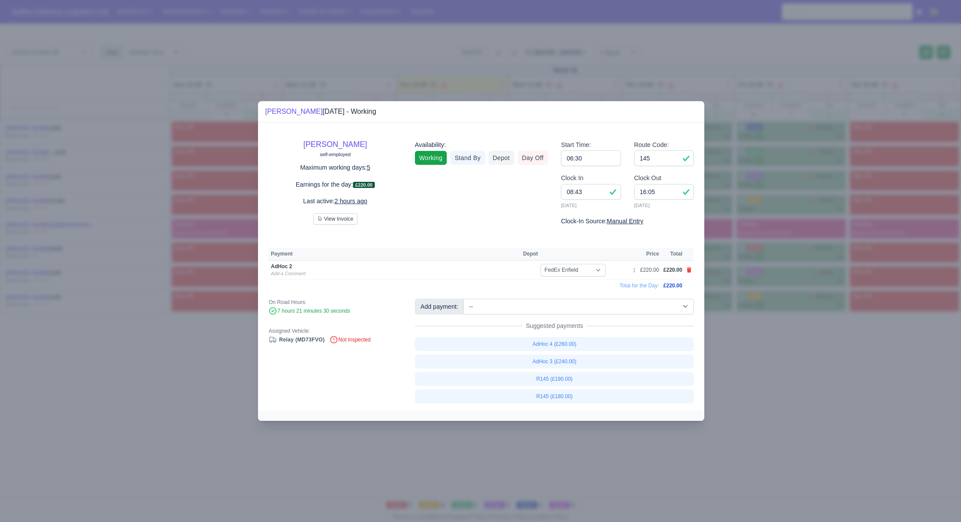
click at [831, 407] on div at bounding box center [480, 261] width 961 height 522
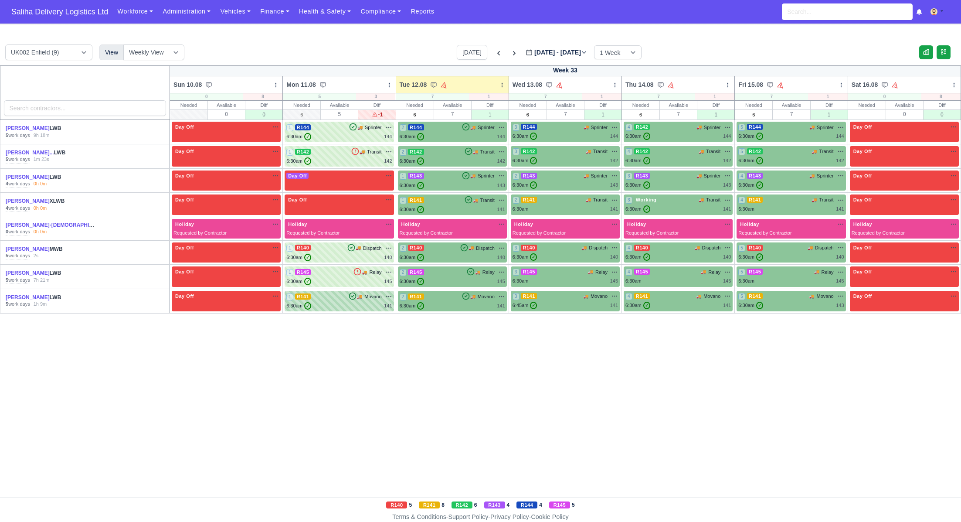
click at [298, 296] on span "R141" at bounding box center [303, 296] width 16 height 6
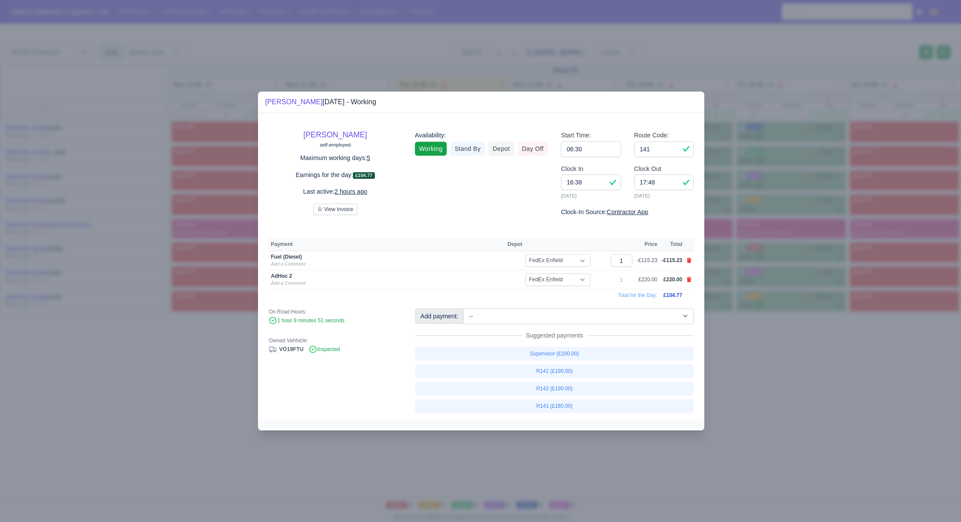
click at [787, 394] on div at bounding box center [480, 261] width 961 height 522
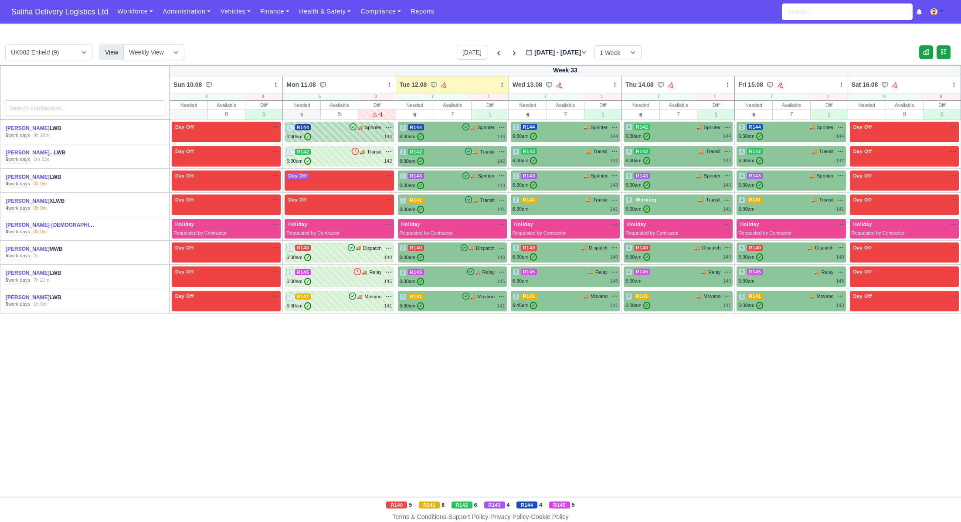
click at [320, 136] on div "6:30am ✓ 144" at bounding box center [338, 136] width 105 height 7
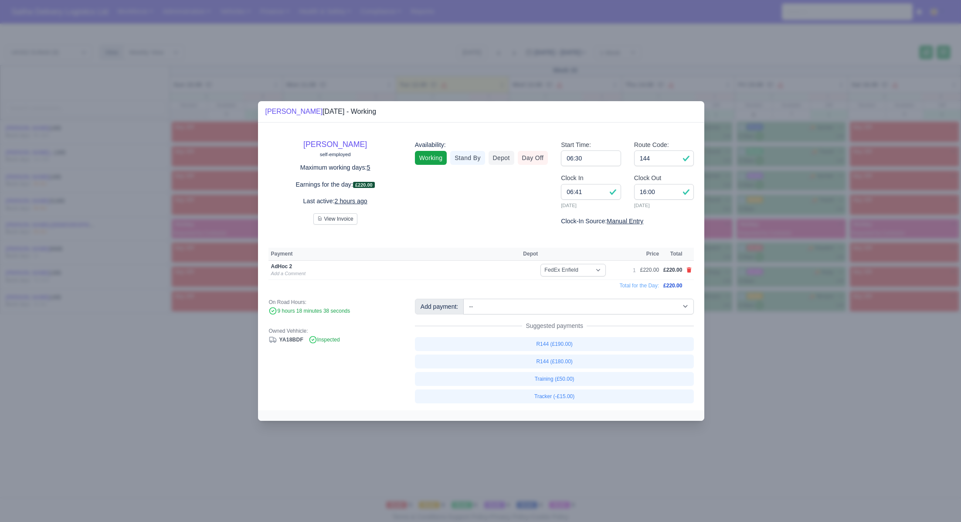
click at [818, 374] on div at bounding box center [480, 261] width 961 height 522
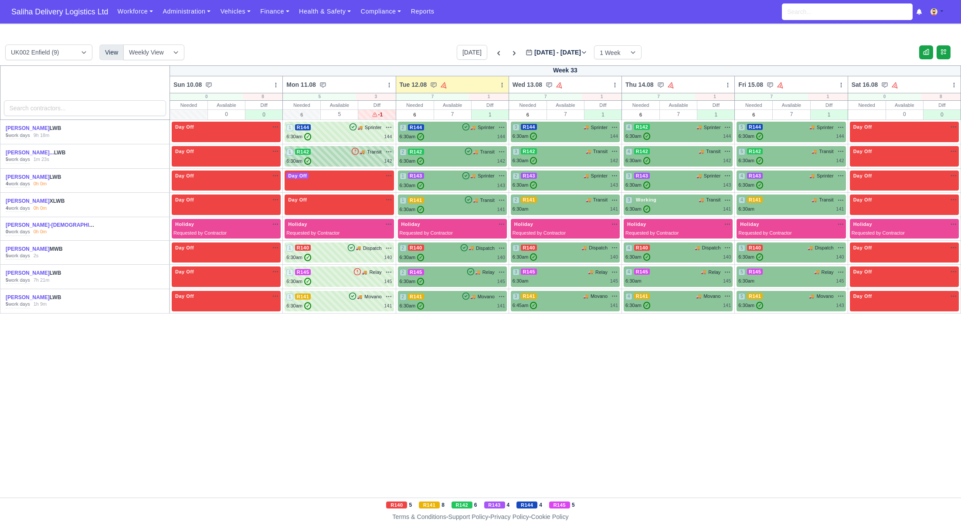
click at [325, 160] on div "6:30am ✓ 142" at bounding box center [338, 160] width 105 height 7
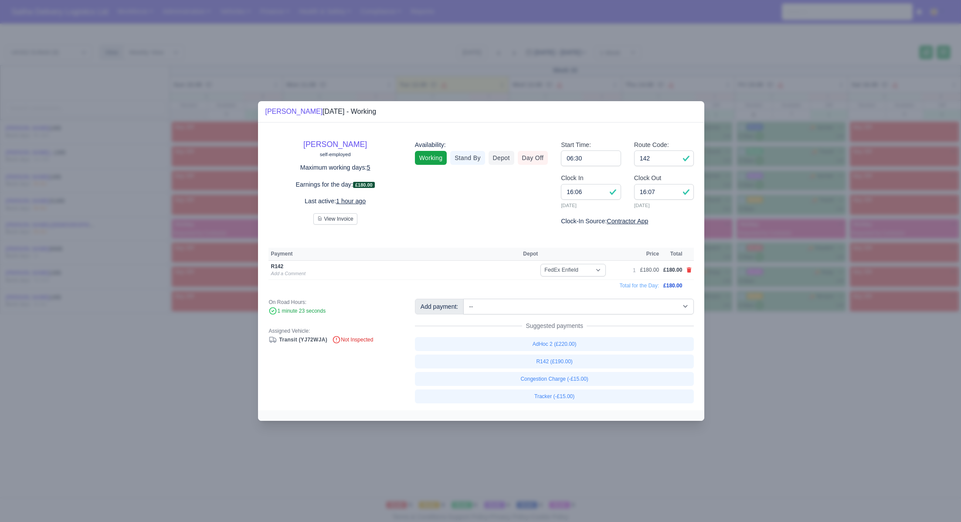
click at [778, 365] on div at bounding box center [480, 261] width 961 height 522
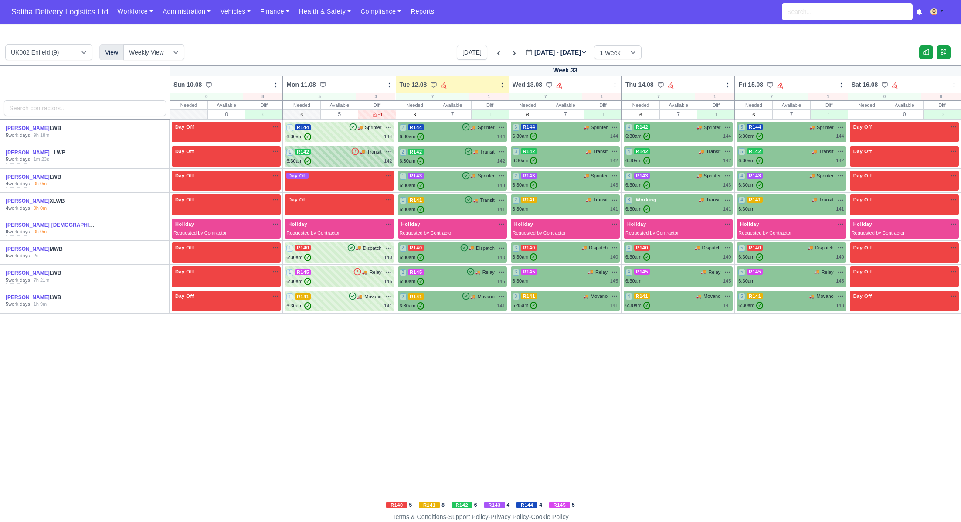
click at [325, 161] on div "6:30am ✓ 142" at bounding box center [338, 160] width 105 height 7
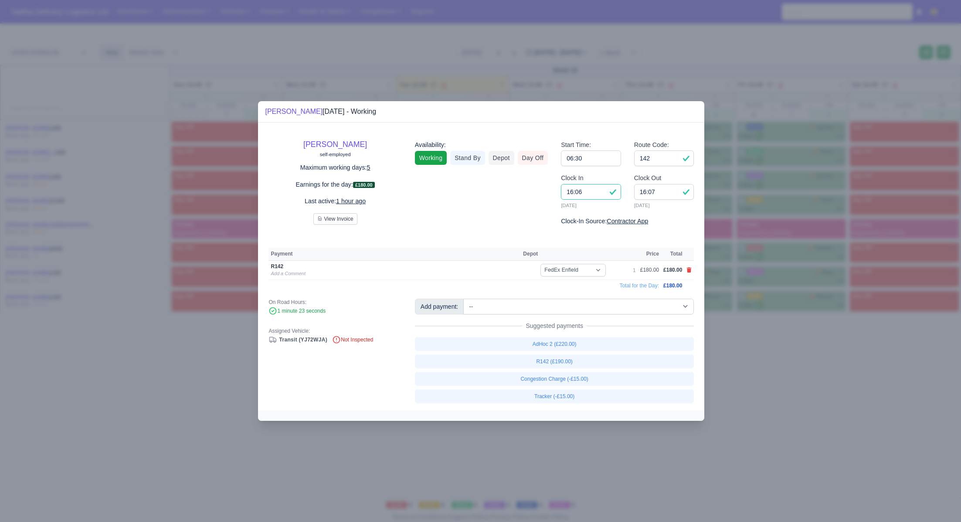
drag, startPoint x: 591, startPoint y: 194, endPoint x: 539, endPoint y: 188, distance: 52.6
click at [539, 188] on div "Abdelghani Hamidouche self-employed Maximum working days: 5 Earnings for the da…" at bounding box center [481, 180] width 438 height 94
type input "06:30"
click at [778, 392] on div at bounding box center [480, 261] width 961 height 522
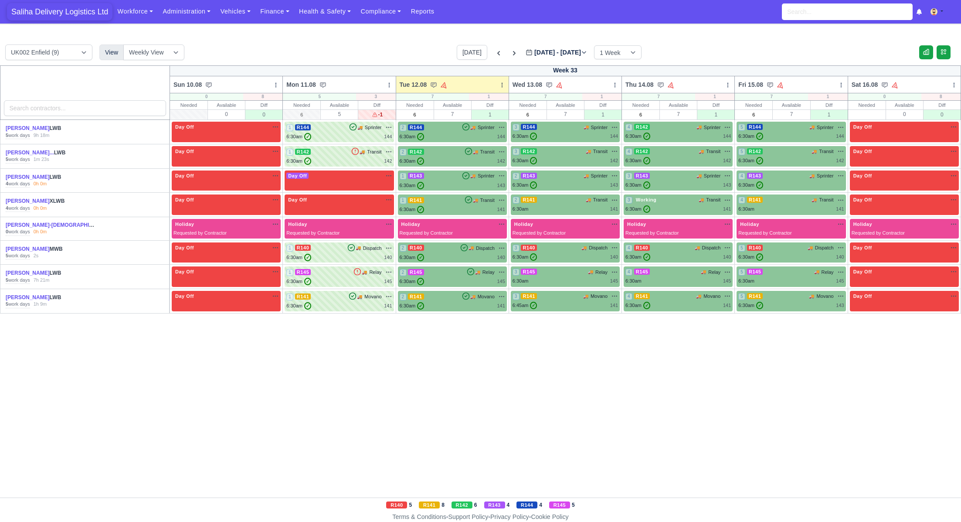
click at [82, 5] on span "Saliha Delivery Logistics Ltd" at bounding box center [59, 11] width 105 height 17
click at [334, 159] on div "6:30am ✓ 142" at bounding box center [338, 160] width 105 height 7
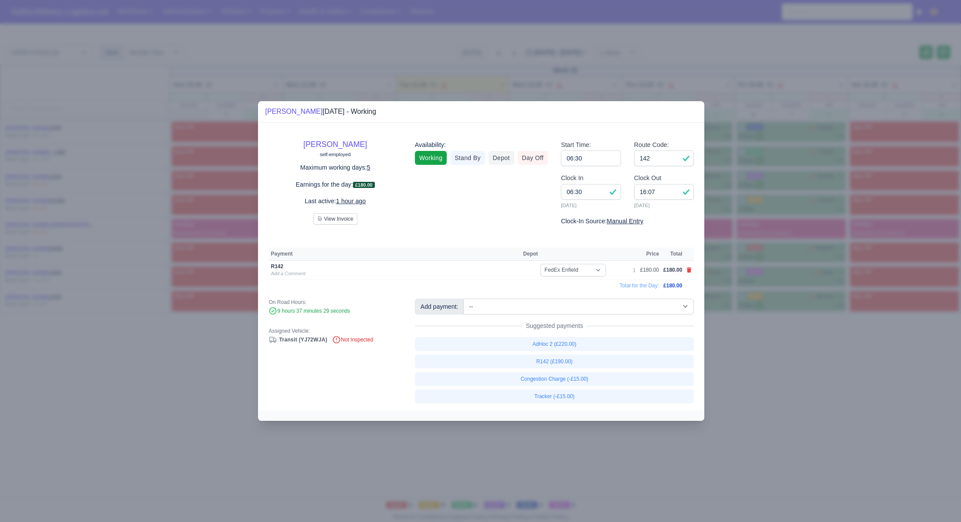
drag, startPoint x: 763, startPoint y: 347, endPoint x: 625, endPoint y: 248, distance: 170.5
click at [764, 348] on div at bounding box center [480, 261] width 961 height 522
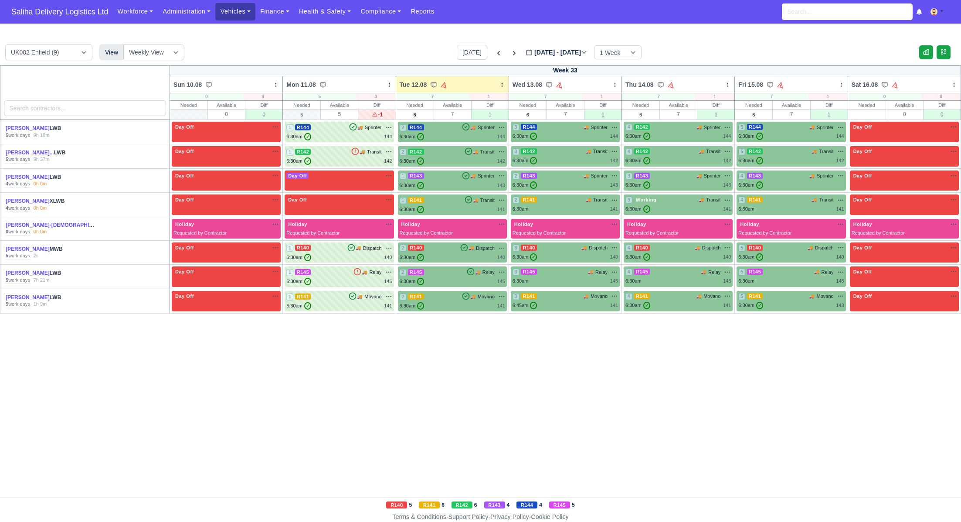
click at [241, 16] on link "Vehicles" at bounding box center [235, 11] width 40 height 17
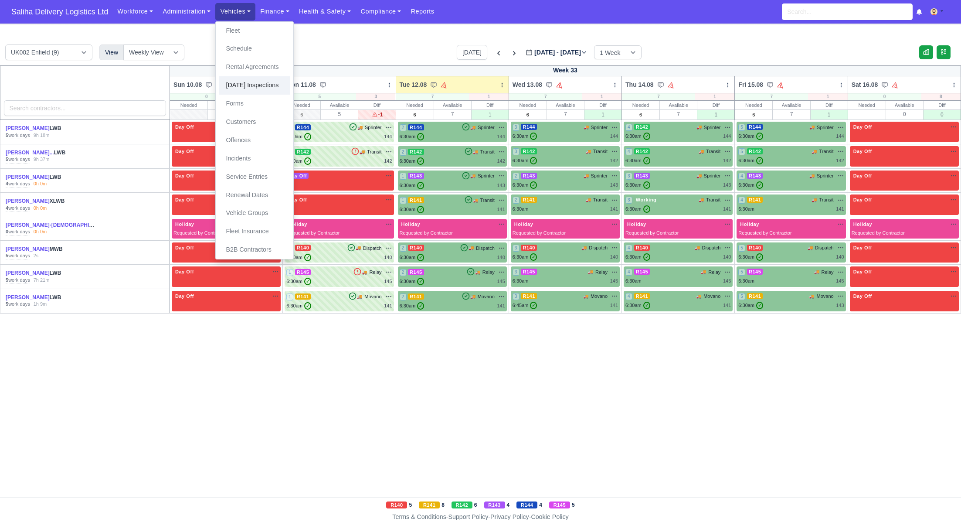
click at [251, 81] on link "[DATE] Inspections" at bounding box center [254, 85] width 71 height 18
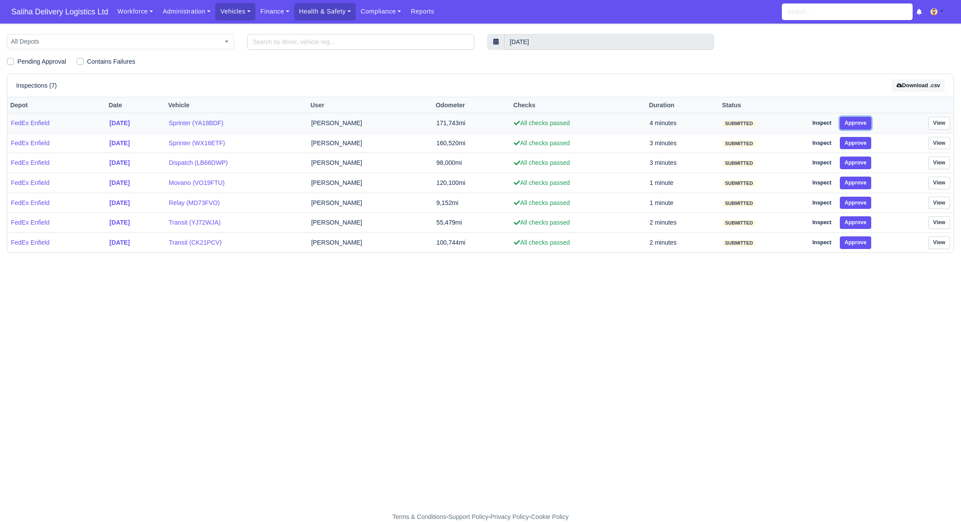
drag, startPoint x: 856, startPoint y: 123, endPoint x: 858, endPoint y: 128, distance: 5.5
click at [857, 125] on button "Approve" at bounding box center [856, 123] width 32 height 13
drag, startPoint x: 867, startPoint y: 146, endPoint x: 870, endPoint y: 156, distance: 10.6
click at [867, 147] on button "Approve" at bounding box center [856, 143] width 32 height 13
drag, startPoint x: 870, startPoint y: 161, endPoint x: 868, endPoint y: 175, distance: 13.7
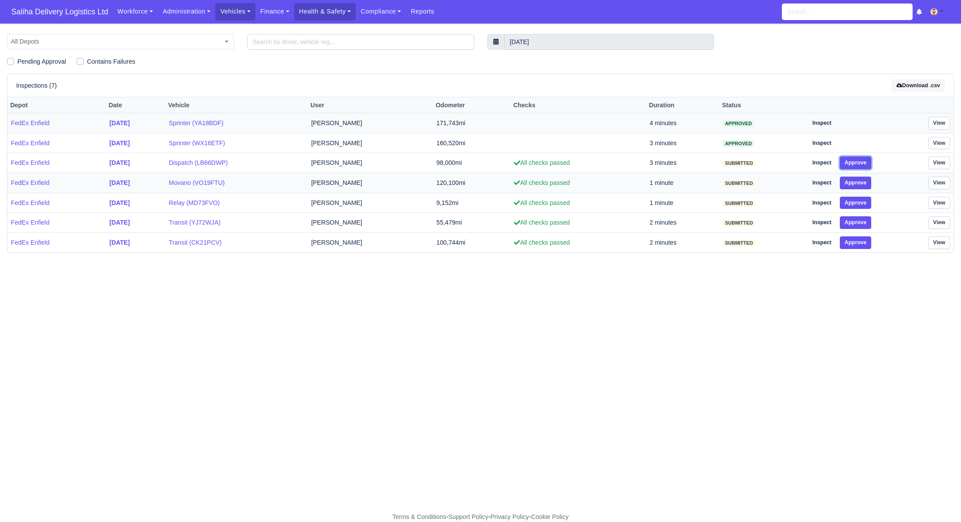
click at [870, 162] on button "Approve" at bounding box center [856, 162] width 32 height 13
click at [866, 181] on button "Approve" at bounding box center [856, 182] width 32 height 13
drag, startPoint x: 870, startPoint y: 201, endPoint x: 869, endPoint y: 215, distance: 13.9
click at [870, 202] on button "Approve" at bounding box center [856, 203] width 32 height 13
click at [867, 223] on button "Approve" at bounding box center [856, 222] width 32 height 13
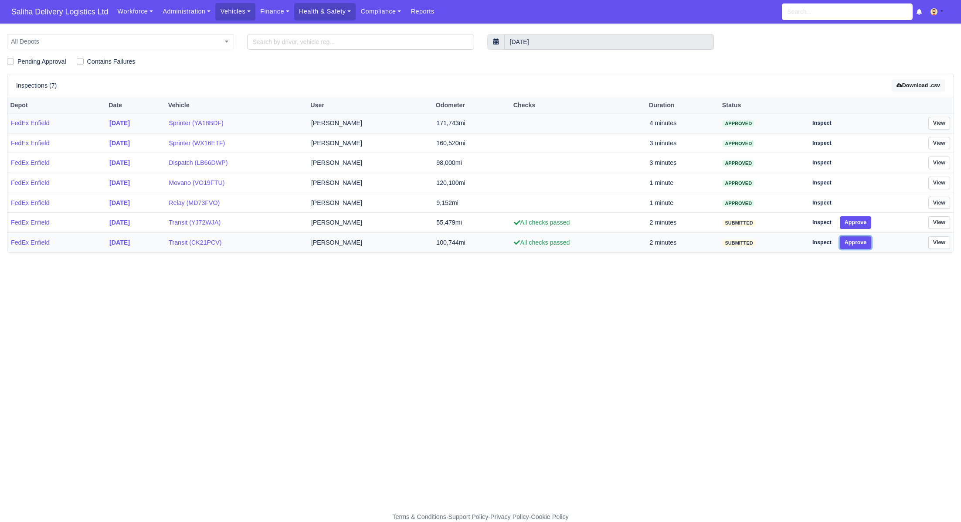
click at [866, 241] on button "Approve" at bounding box center [856, 242] width 32 height 13
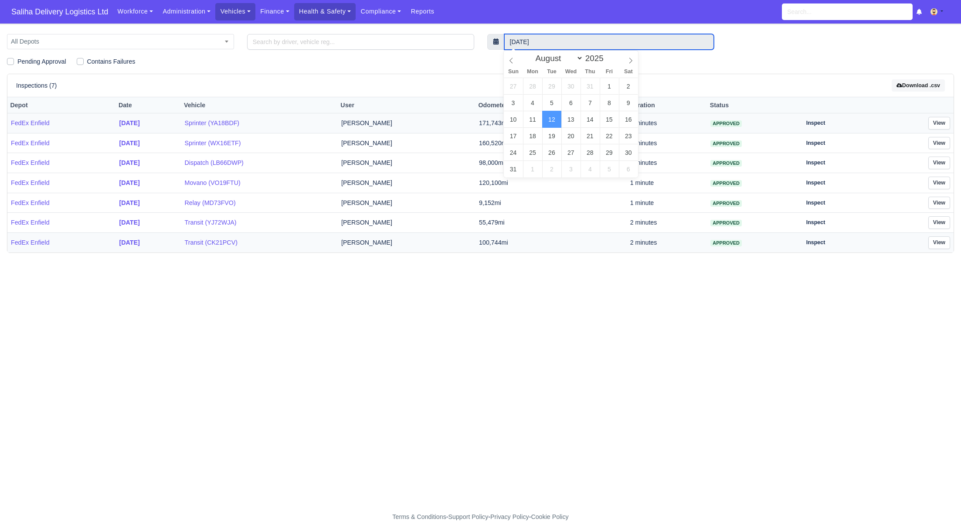
click at [545, 43] on input "[DATE]" at bounding box center [609, 42] width 210 height 16
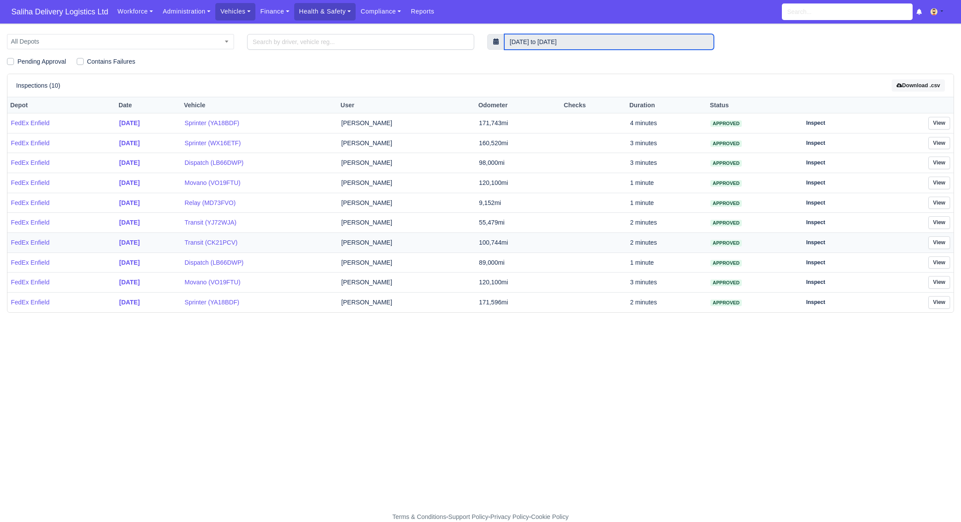
click at [583, 45] on input "[DATE] to [DATE]" at bounding box center [609, 42] width 210 height 16
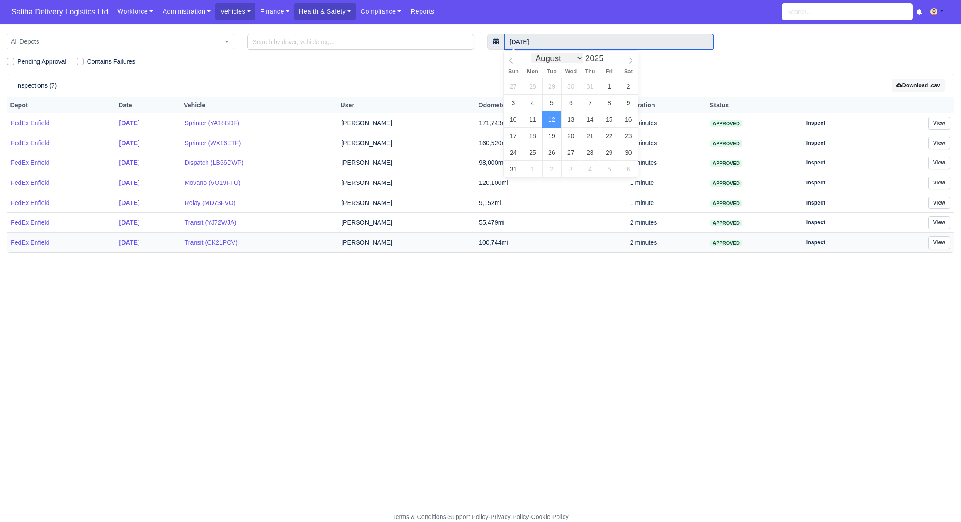
drag, startPoint x: 550, startPoint y: 47, endPoint x: 552, endPoint y: 54, distance: 6.7
click at [550, 47] on input "[DATE]" at bounding box center [609, 42] width 210 height 16
type input "[DATE]"
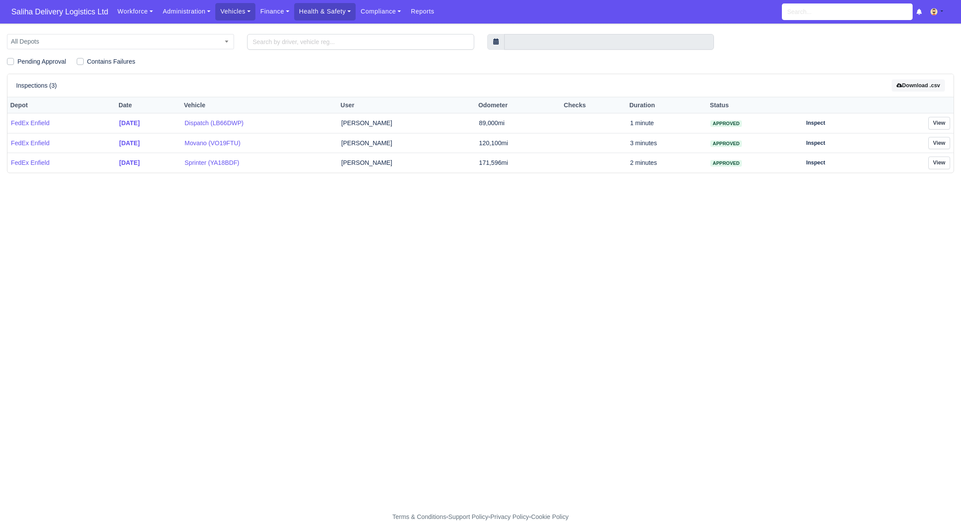
drag, startPoint x: 692, startPoint y: 273, endPoint x: 696, endPoint y: 246, distance: 26.9
click at [693, 272] on main "All Depots FedEx Enfield All Depots Pending Approval Contains Failures Inspecti…" at bounding box center [480, 273] width 961 height 478
click at [227, 123] on link "Dispatch (LB66DWP)" at bounding box center [259, 123] width 149 height 10
click at [380, 144] on td "Vincent Lewis" at bounding box center [407, 143] width 138 height 20
click at [249, 144] on link "Movano (VO19FTU)" at bounding box center [259, 143] width 149 height 10
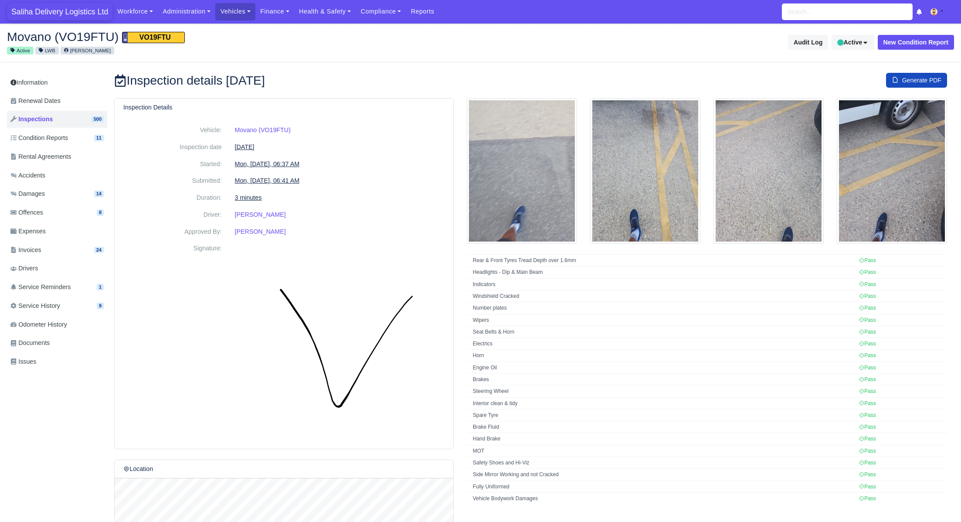
click at [74, 15] on span "Saliha Delivery Logistics Ltd" at bounding box center [59, 11] width 105 height 17
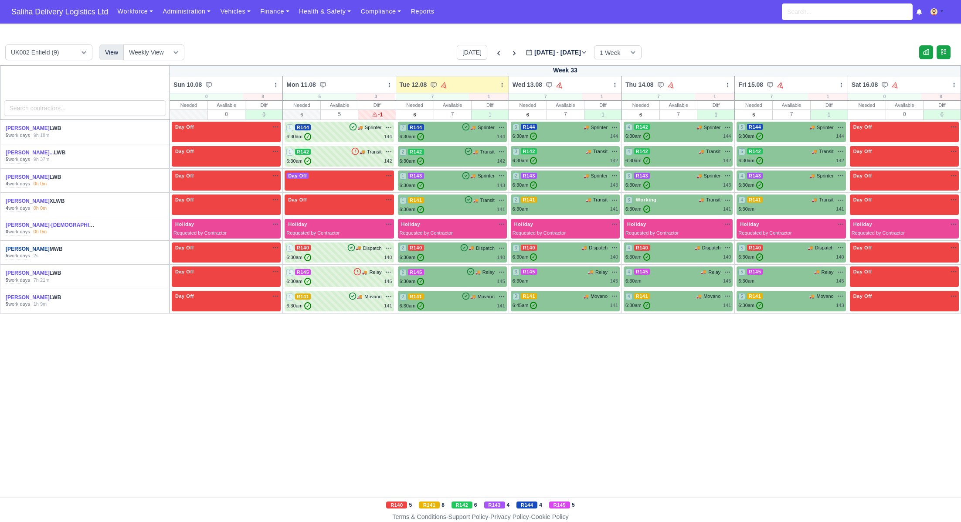
click at [16, 247] on link "[PERSON_NAME]" at bounding box center [28, 249] width 44 height 6
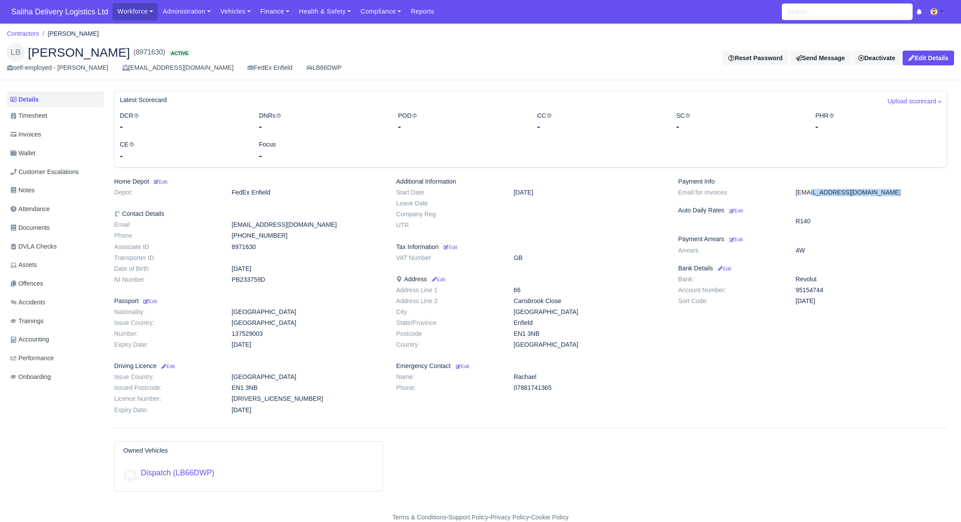
drag, startPoint x: 797, startPoint y: 192, endPoint x: 871, endPoint y: 193, distance: 74.5
click at [871, 193] on dd "[EMAIL_ADDRESS][DOMAIN_NAME]" at bounding box center [871, 192] width 164 height 7
copy dd "[EMAIL_ADDRESS][DOMAIN_NAME]"
click at [85, 15] on span "Saliha Delivery Logistics Ltd" at bounding box center [59, 11] width 105 height 17
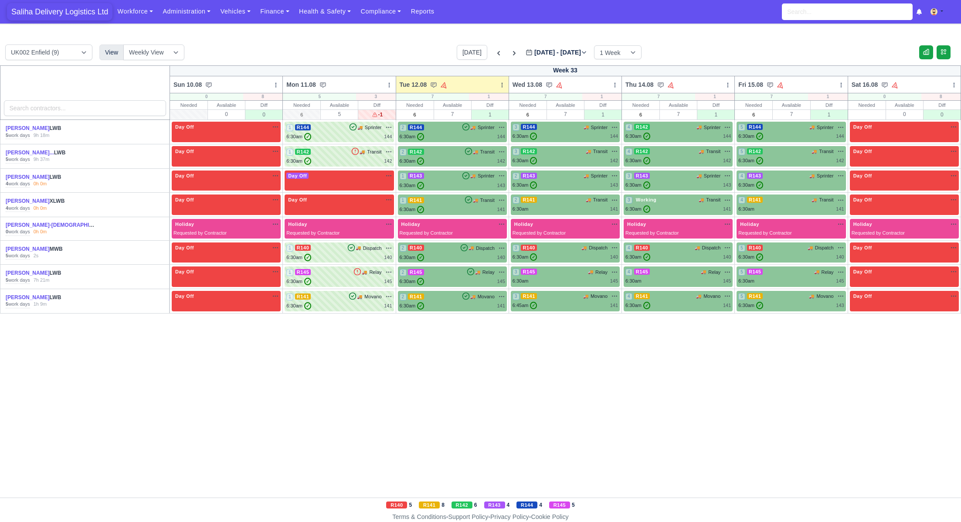
click at [55, 14] on span "Saliha Delivery Logistics Ltd" at bounding box center [59, 11] width 105 height 17
